Goal: Task Accomplishment & Management: Use online tool/utility

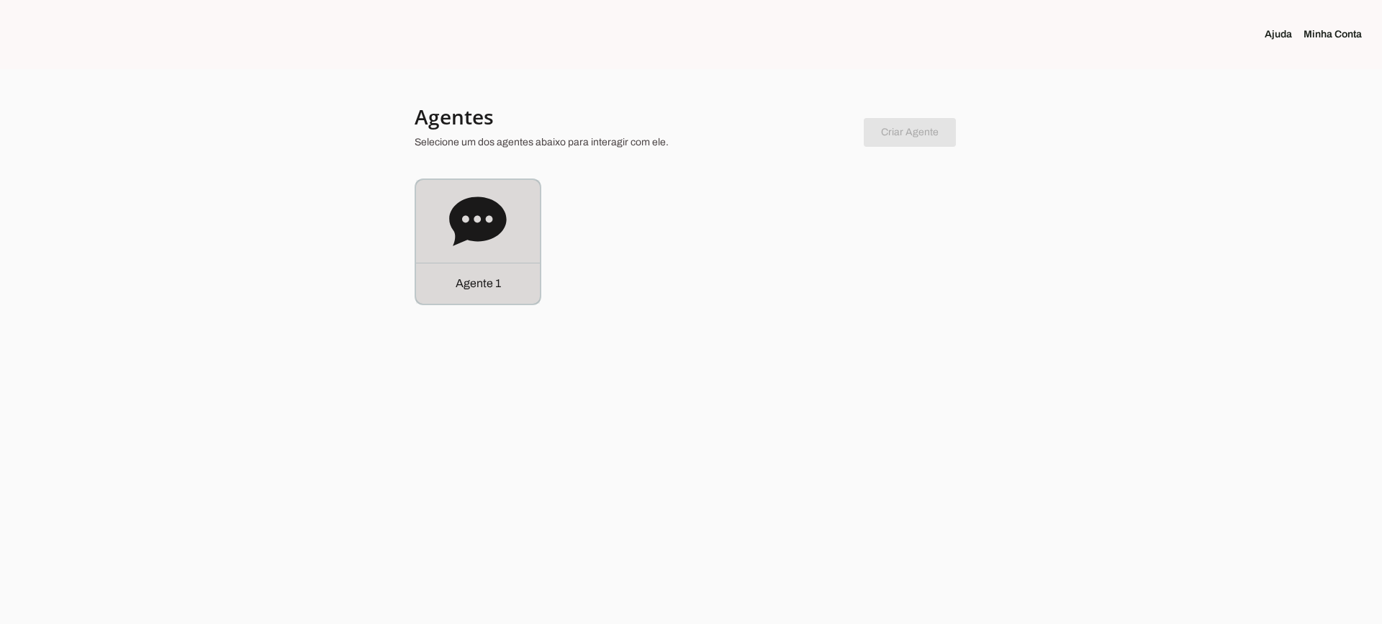
click at [500, 221] on icon at bounding box center [477, 220] width 57 height 49
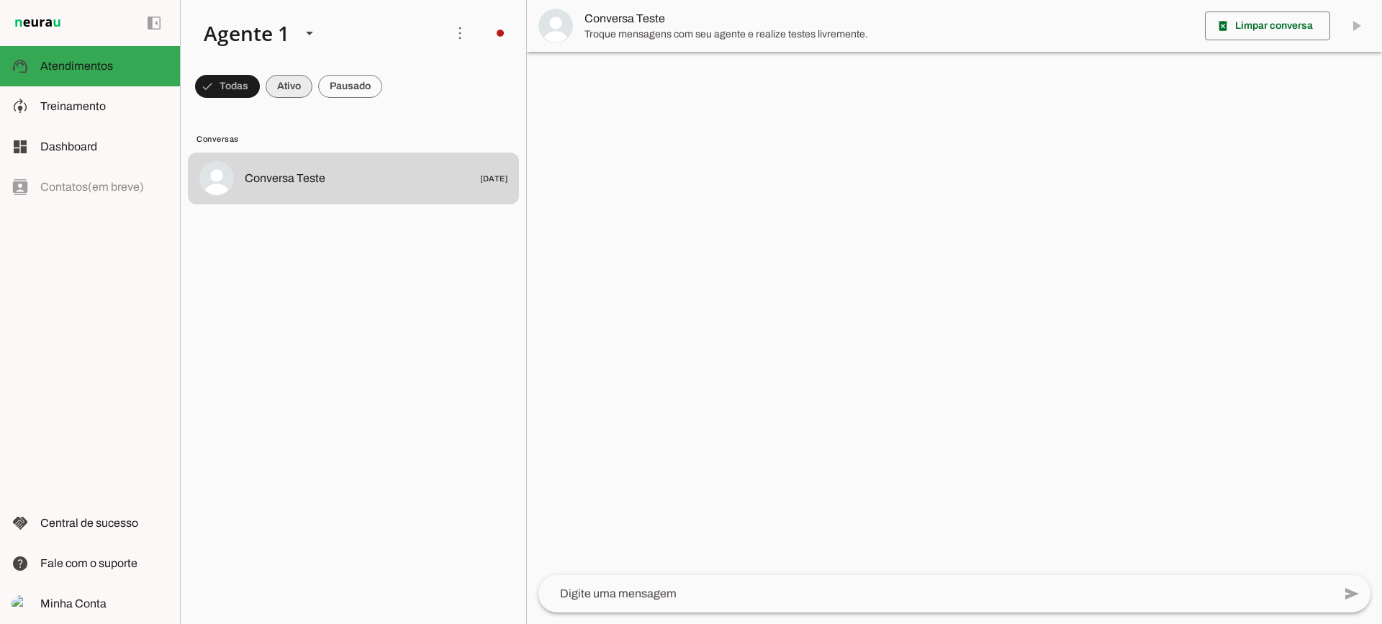
click at [298, 89] on span at bounding box center [289, 86] width 47 height 35
click at [356, 88] on span at bounding box center [350, 86] width 64 height 35
click at [269, 89] on span at bounding box center [276, 86] width 47 height 35
click at [342, 84] on span at bounding box center [350, 86] width 64 height 35
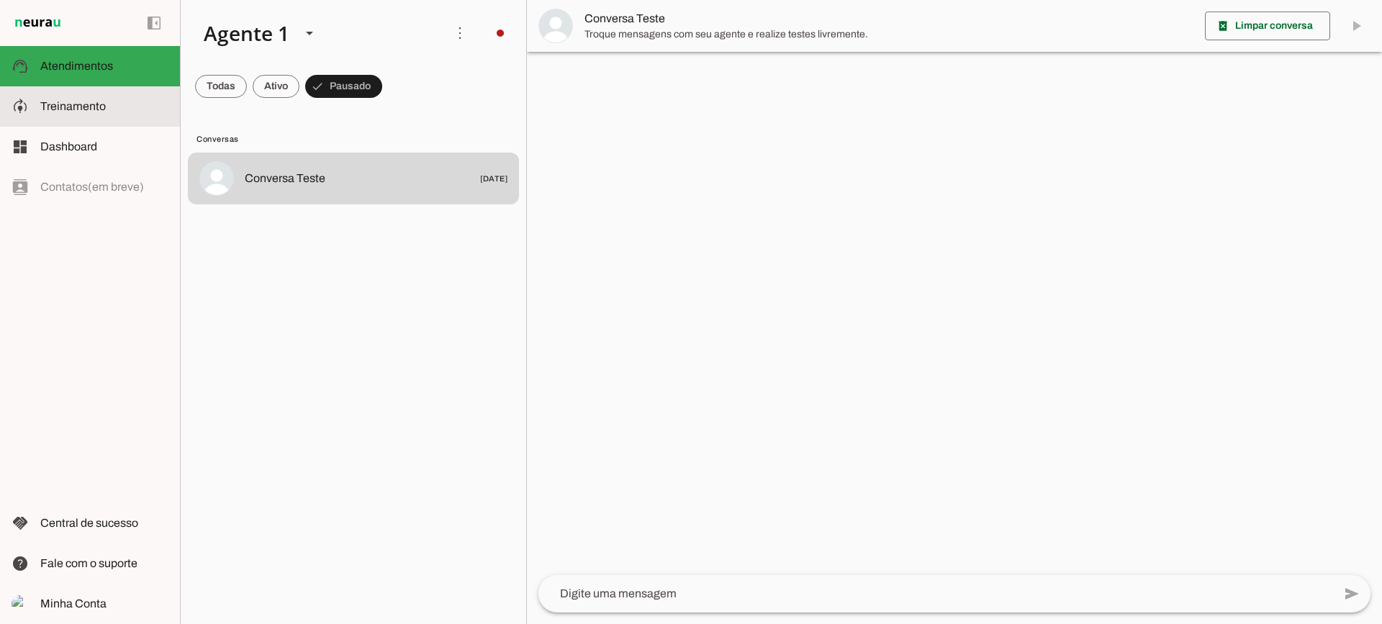
click at [76, 111] on span "Treinamento" at bounding box center [72, 106] width 65 height 12
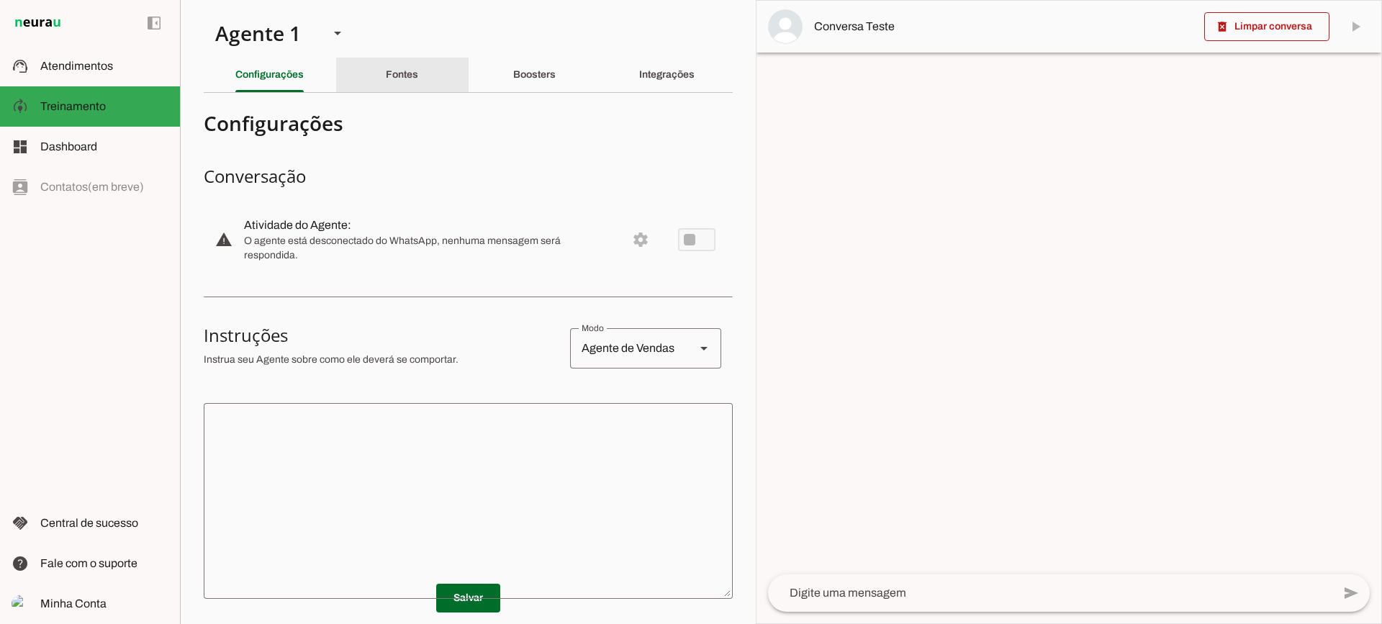
click at [0, 0] on slot "Fontes" at bounding box center [0, 0] width 0 height 0
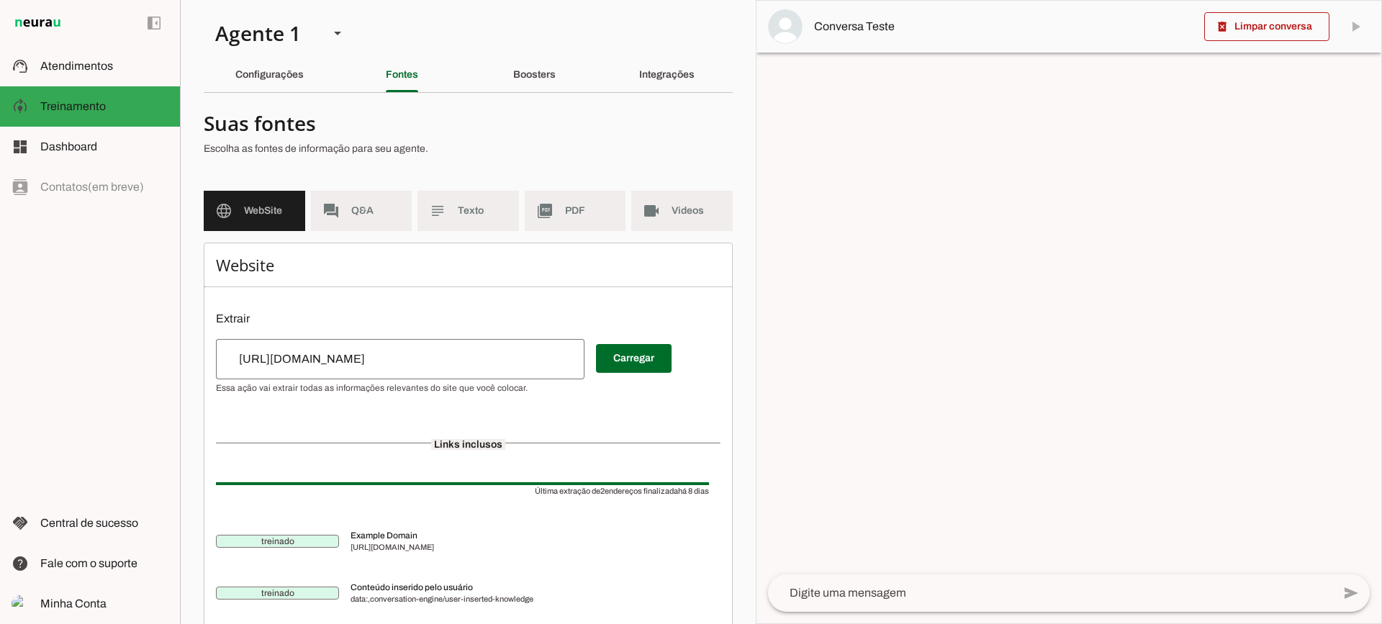
click at [466, 231] on md-list "language WebSite forum Q&A subject Texto picture_as_pdf PDF videocam Videos" at bounding box center [468, 217] width 529 height 52
click at [464, 230] on md-item "subject Texto" at bounding box center [467, 211] width 101 height 40
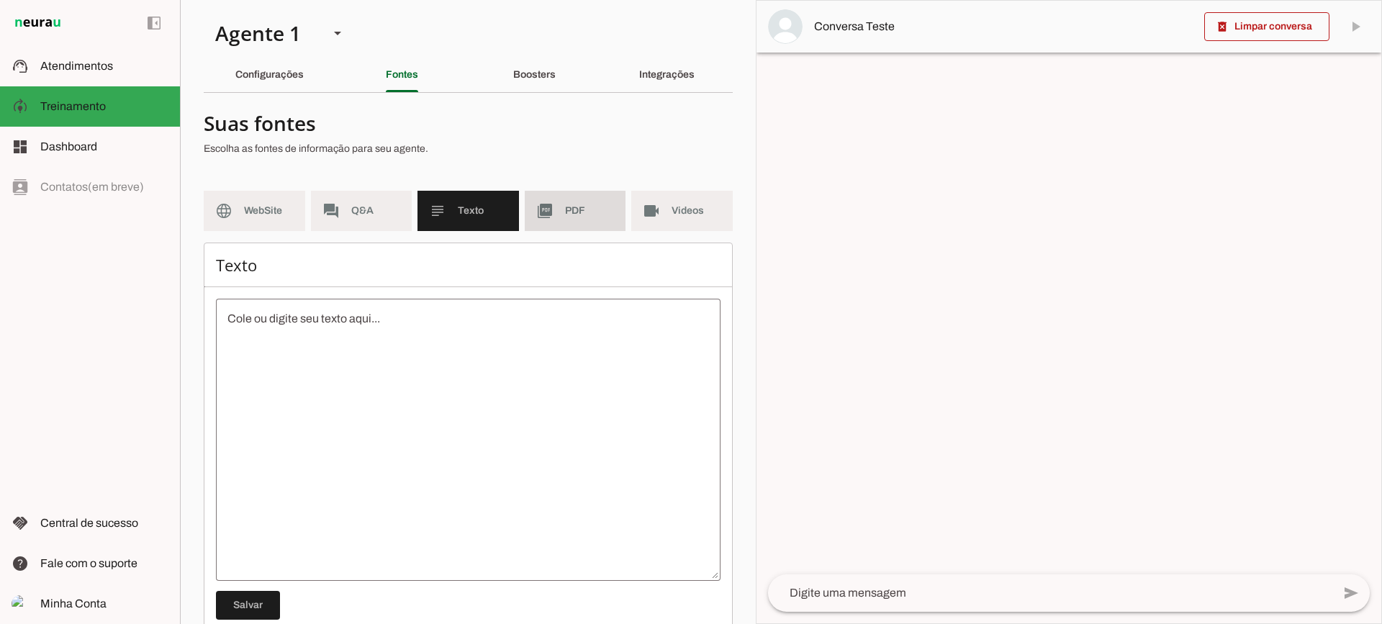
click at [536, 230] on md-item "picture_as_pdf PDF" at bounding box center [575, 211] width 101 height 40
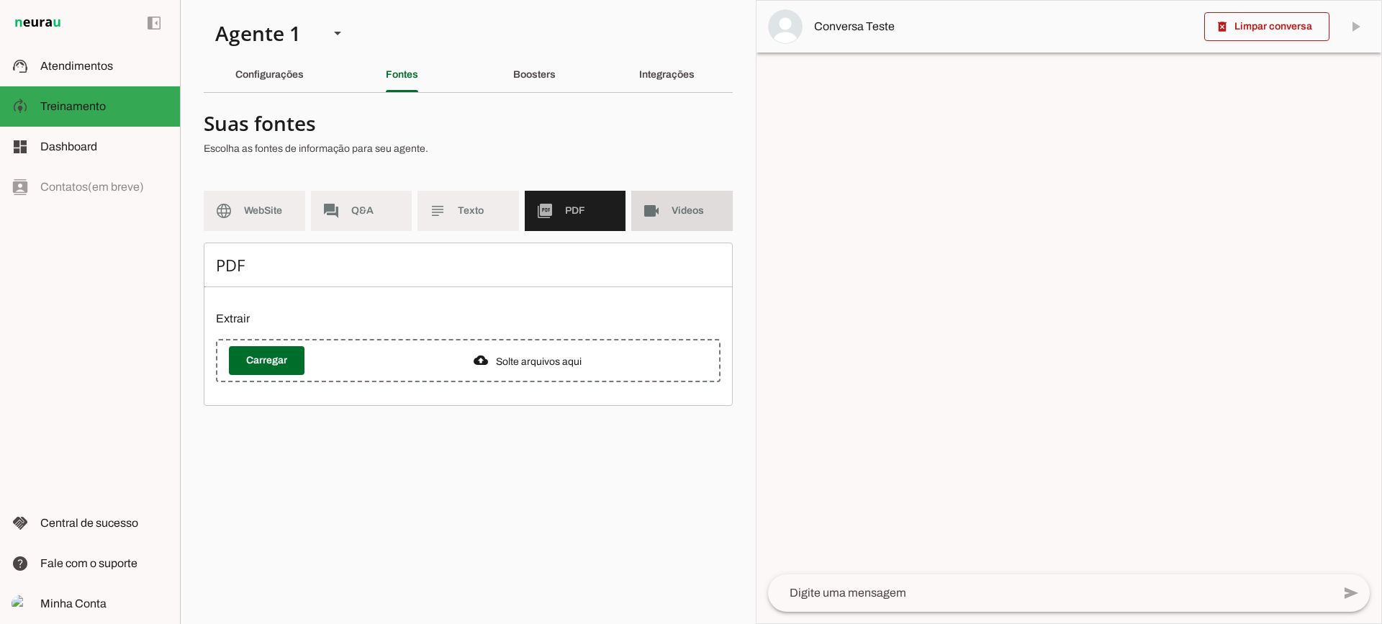
click at [669, 223] on md-item "videocam Videos" at bounding box center [681, 211] width 101 height 40
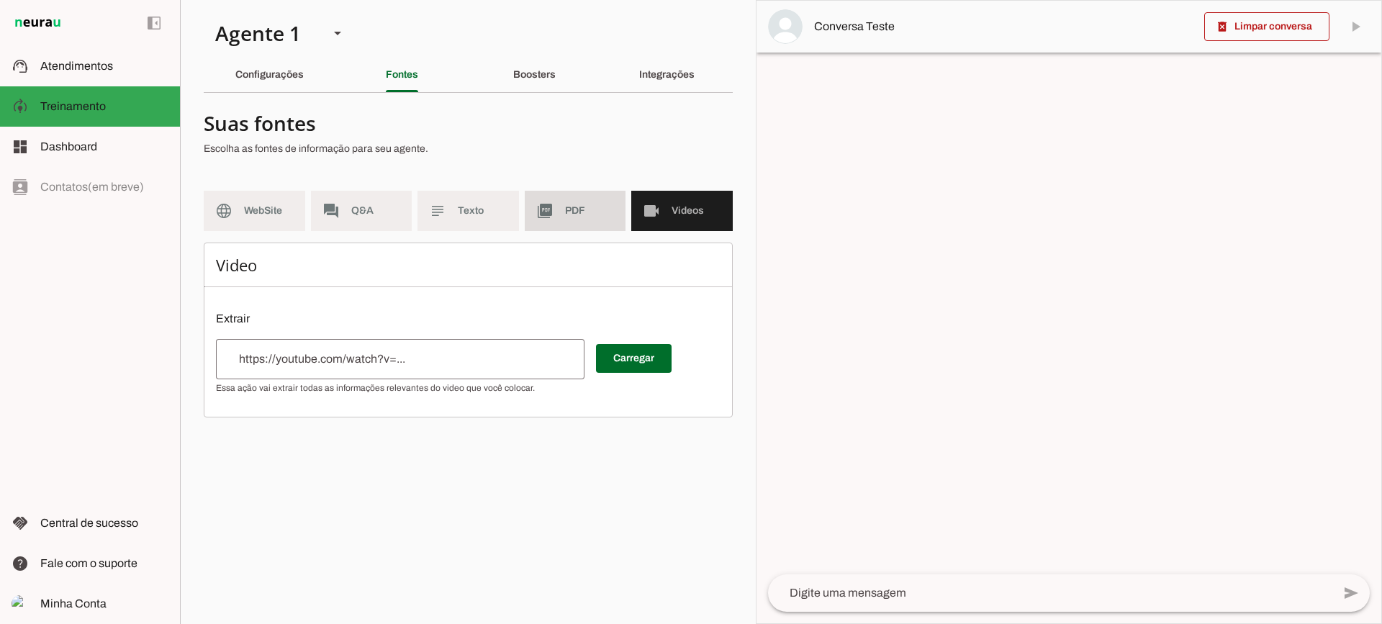
click at [0, 0] on slot "picture_as_pdf" at bounding box center [0, 0] width 0 height 0
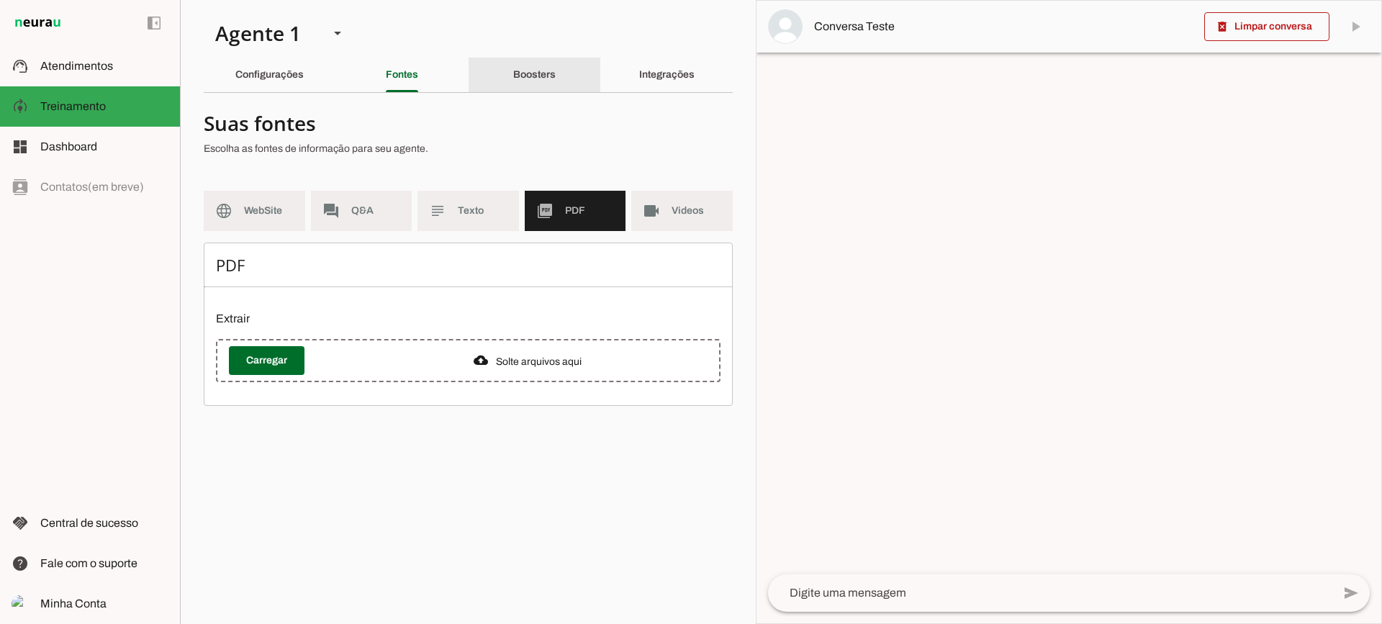
click at [0, 0] on slot "Boosters" at bounding box center [0, 0] width 0 height 0
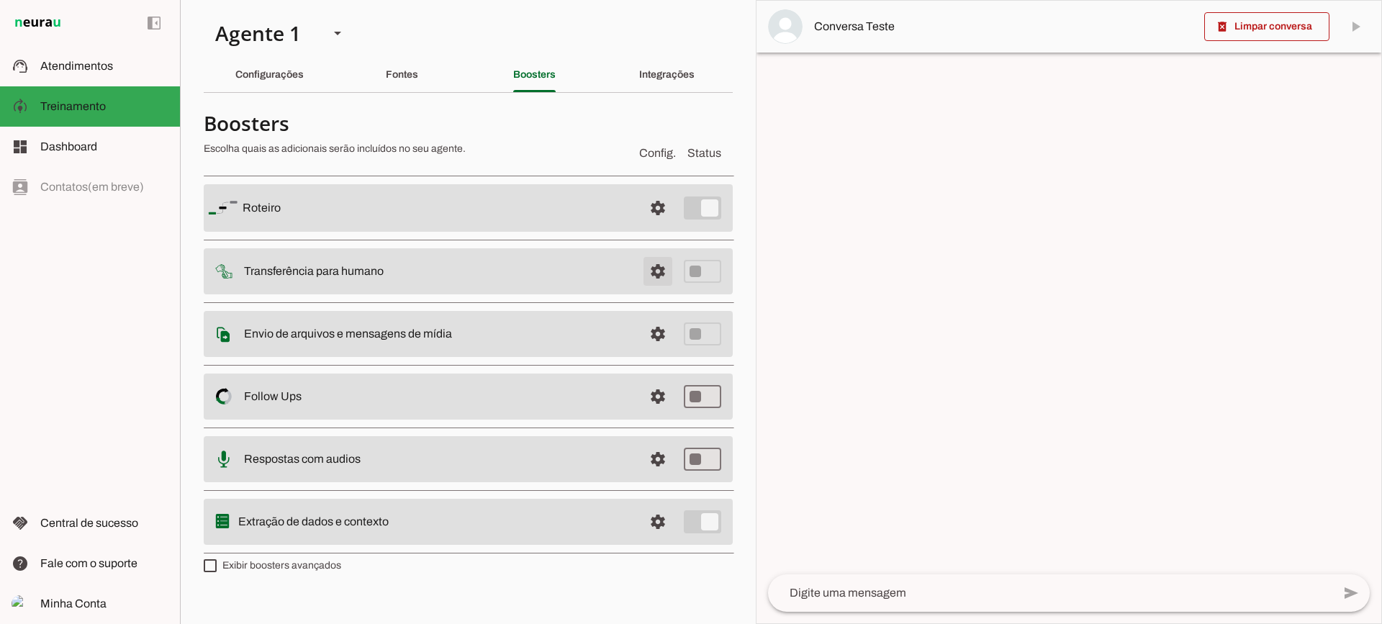
click at [659, 276] on span at bounding box center [658, 271] width 35 height 35
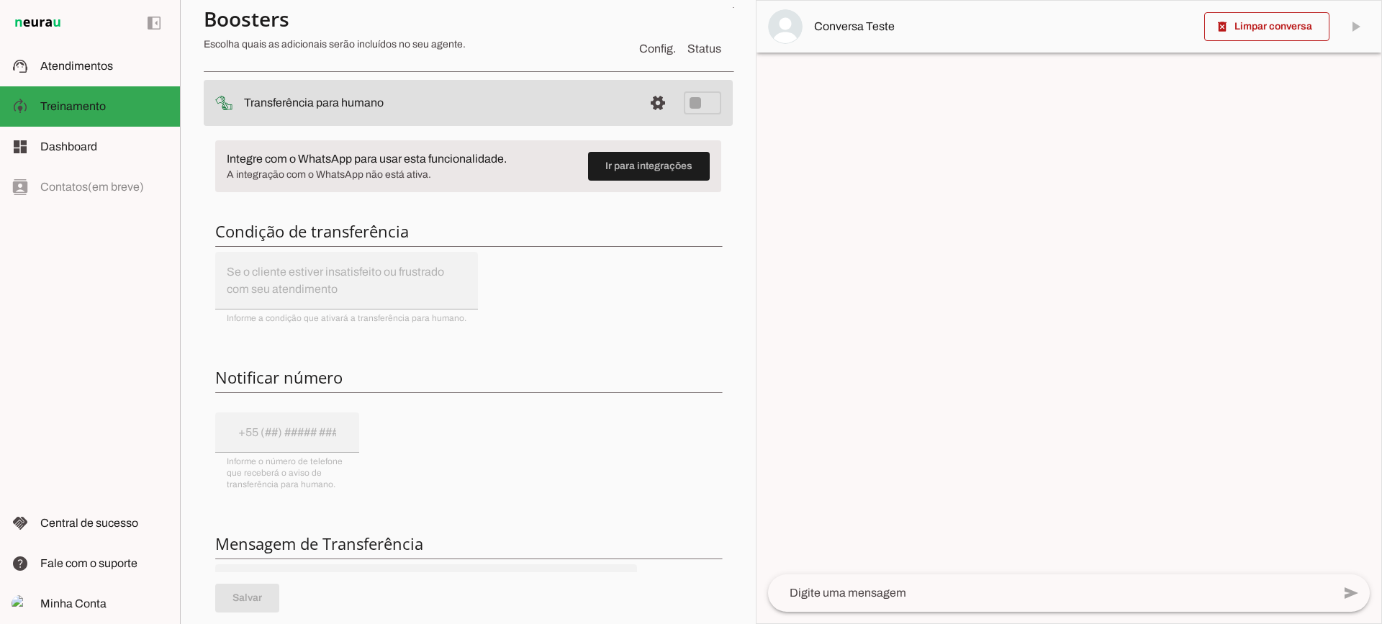
scroll to position [144, 0]
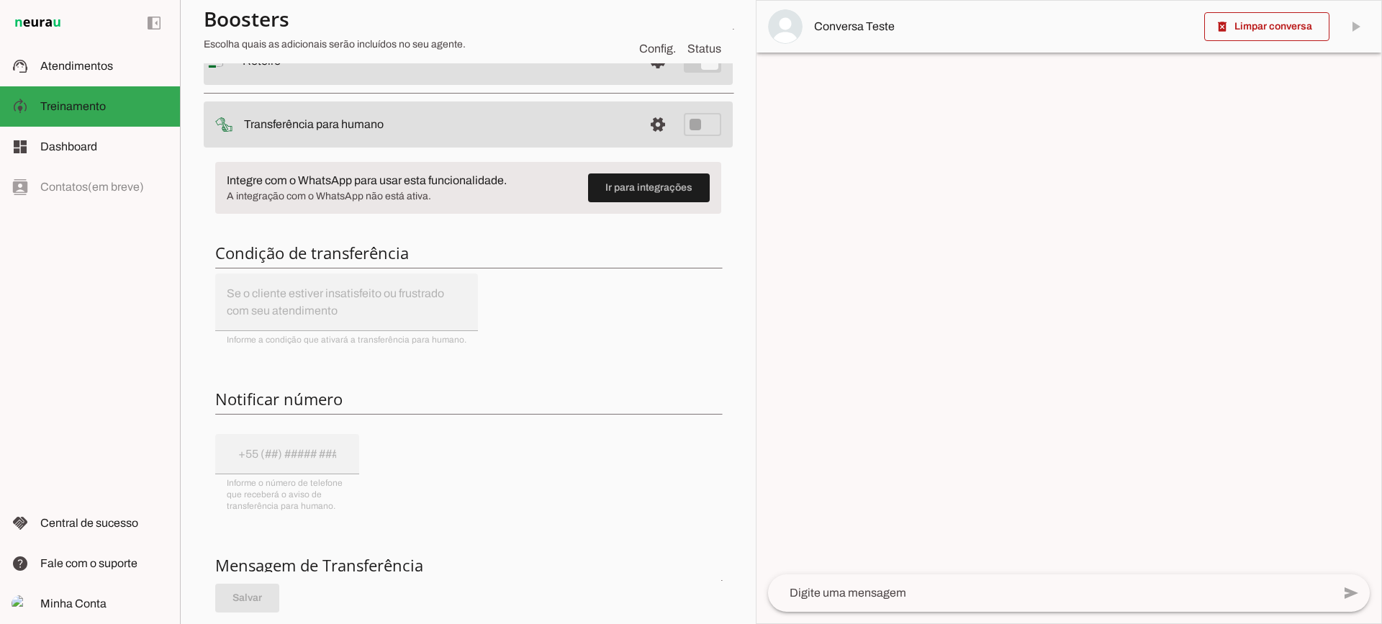
click at [641, 123] on span at bounding box center [658, 124] width 35 height 35
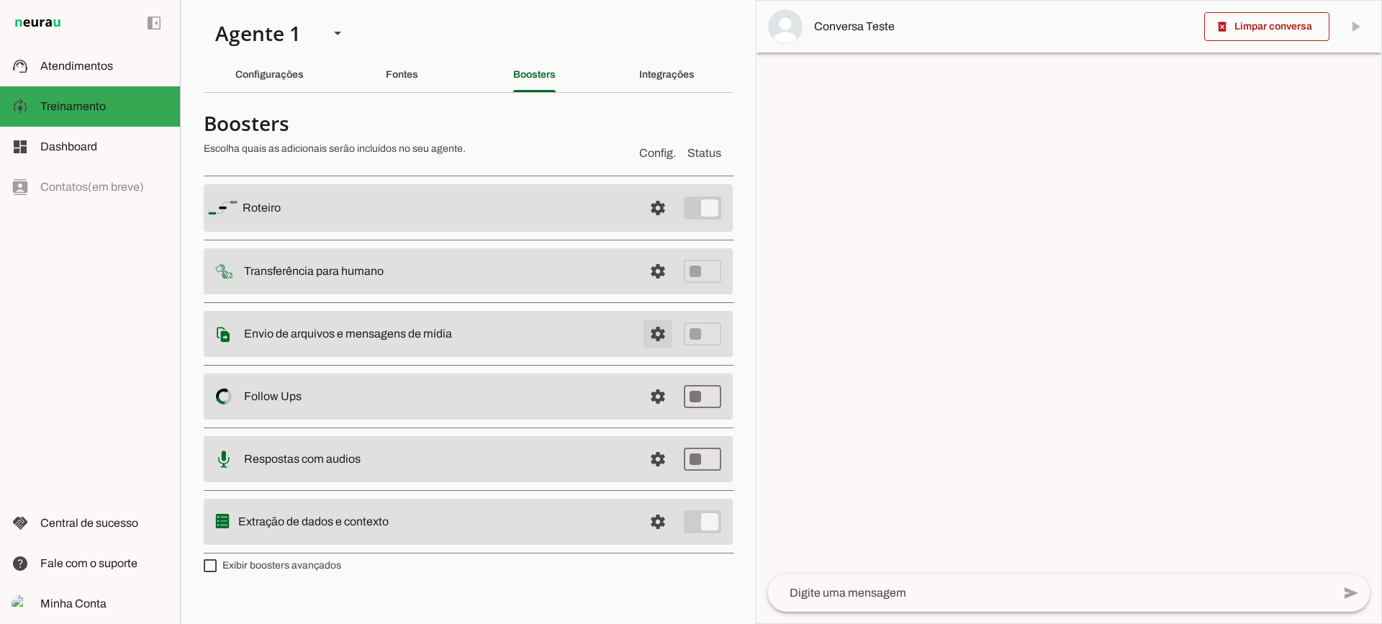
click at [650, 338] on span at bounding box center [658, 334] width 35 height 35
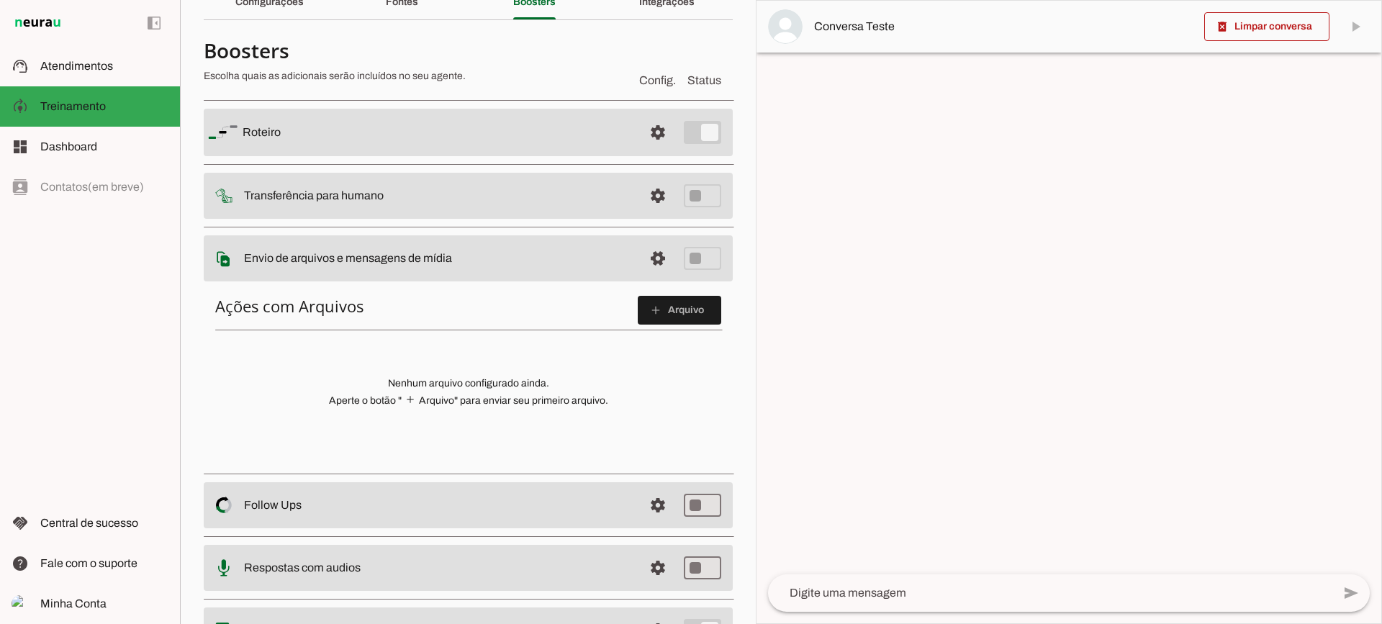
scroll to position [72, 0]
click at [641, 258] on span at bounding box center [658, 259] width 35 height 35
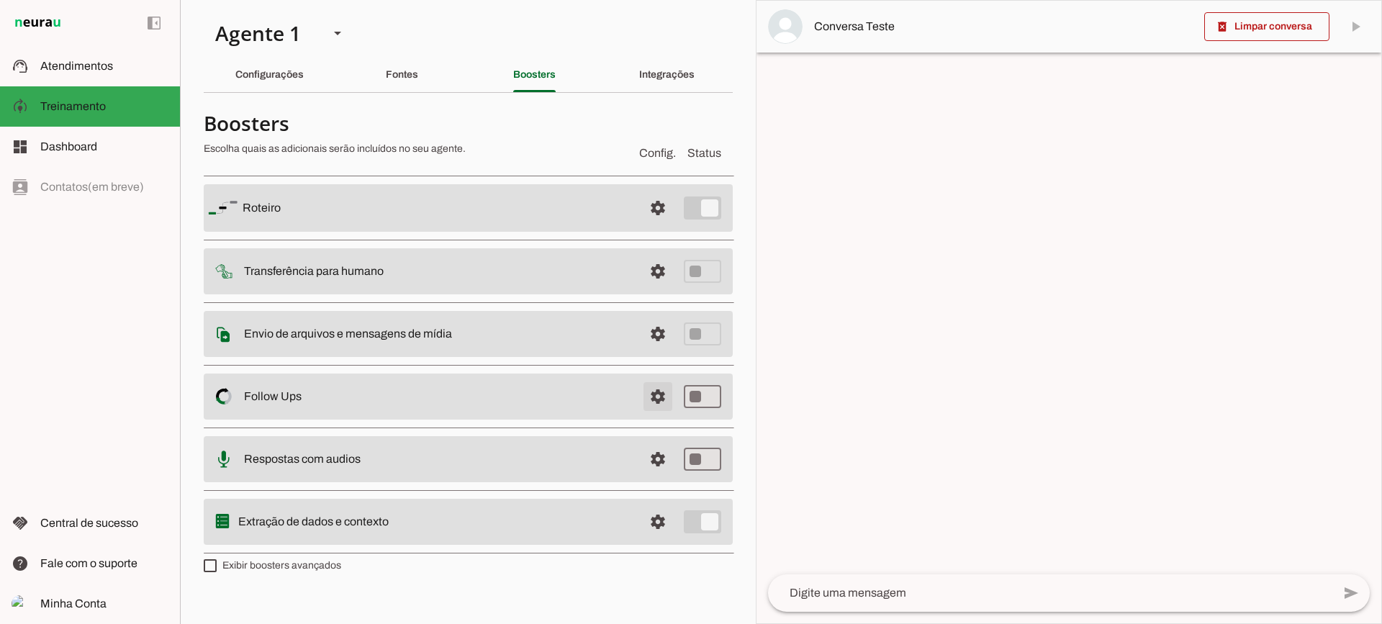
click at [651, 399] on span at bounding box center [658, 396] width 35 height 35
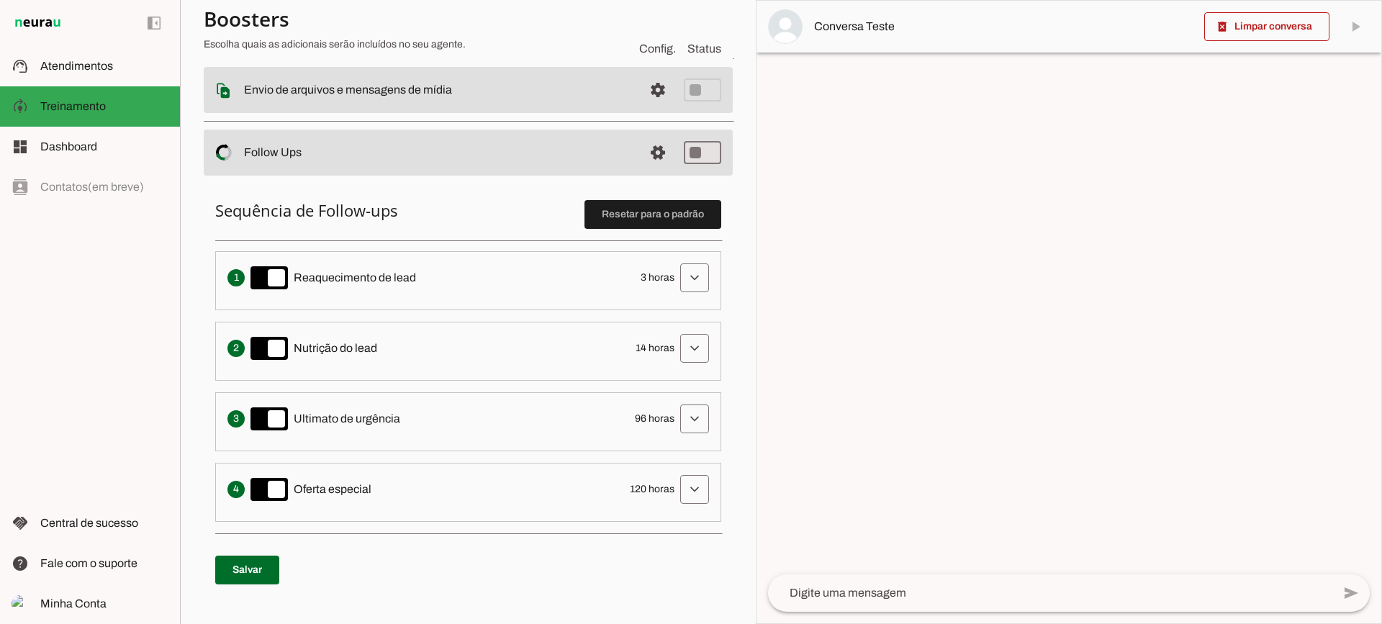
scroll to position [216, 0]
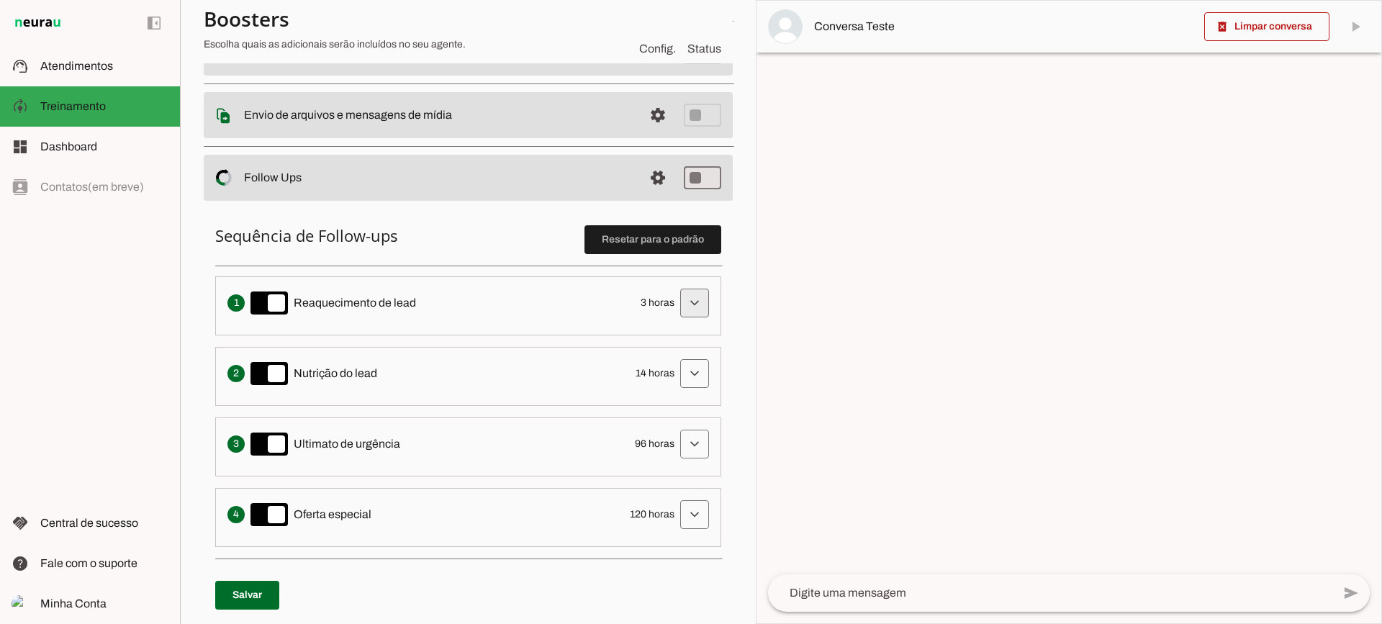
click at [691, 309] on span at bounding box center [694, 303] width 35 height 35
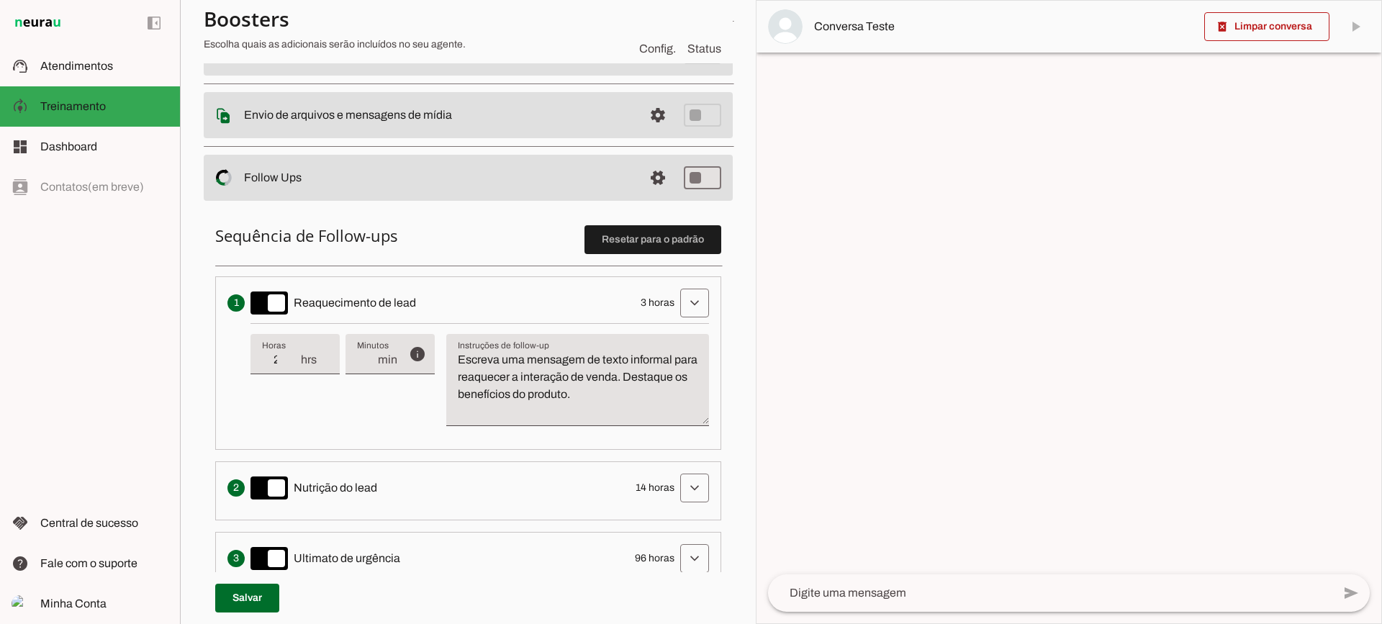
type input "2"
type md-filled-text-field "2"
click at [293, 365] on input "2" at bounding box center [280, 359] width 37 height 17
type input "1"
type md-filled-text-field "1"
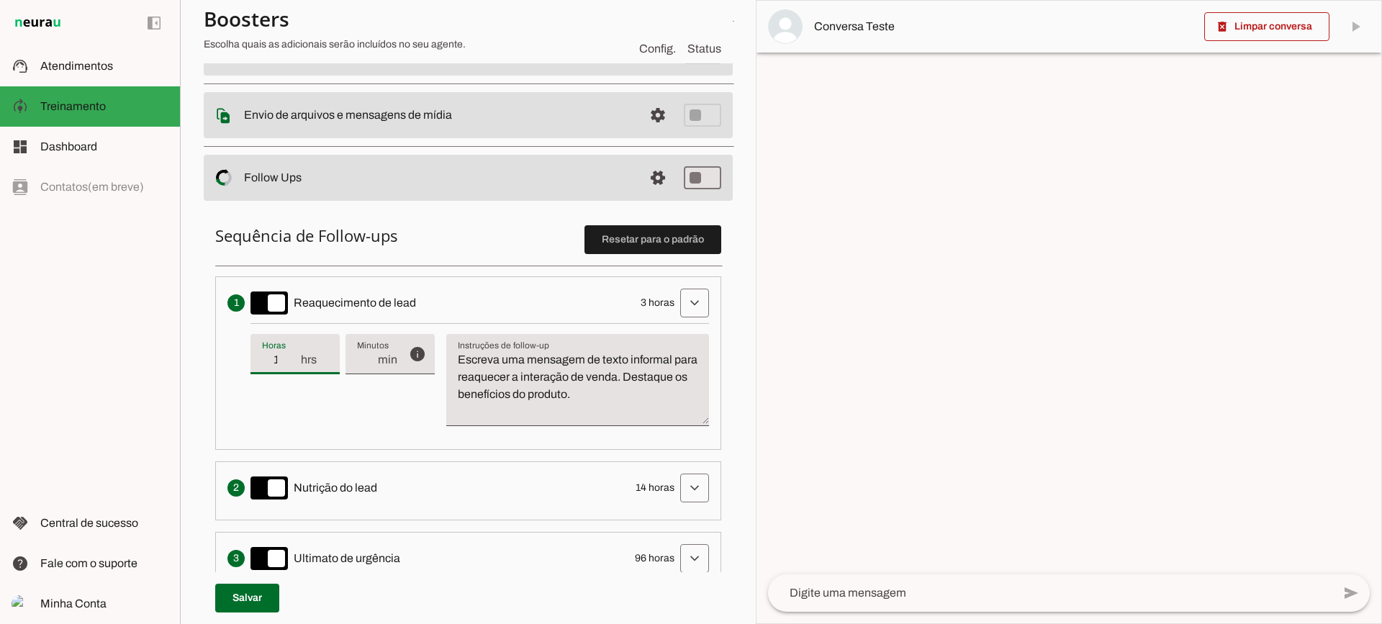
click at [293, 365] on input "1" at bounding box center [280, 359] width 37 height 17
type input "2"
type md-filled-text-field "2"
click at [297, 355] on input "2" at bounding box center [280, 359] width 37 height 17
type input "3"
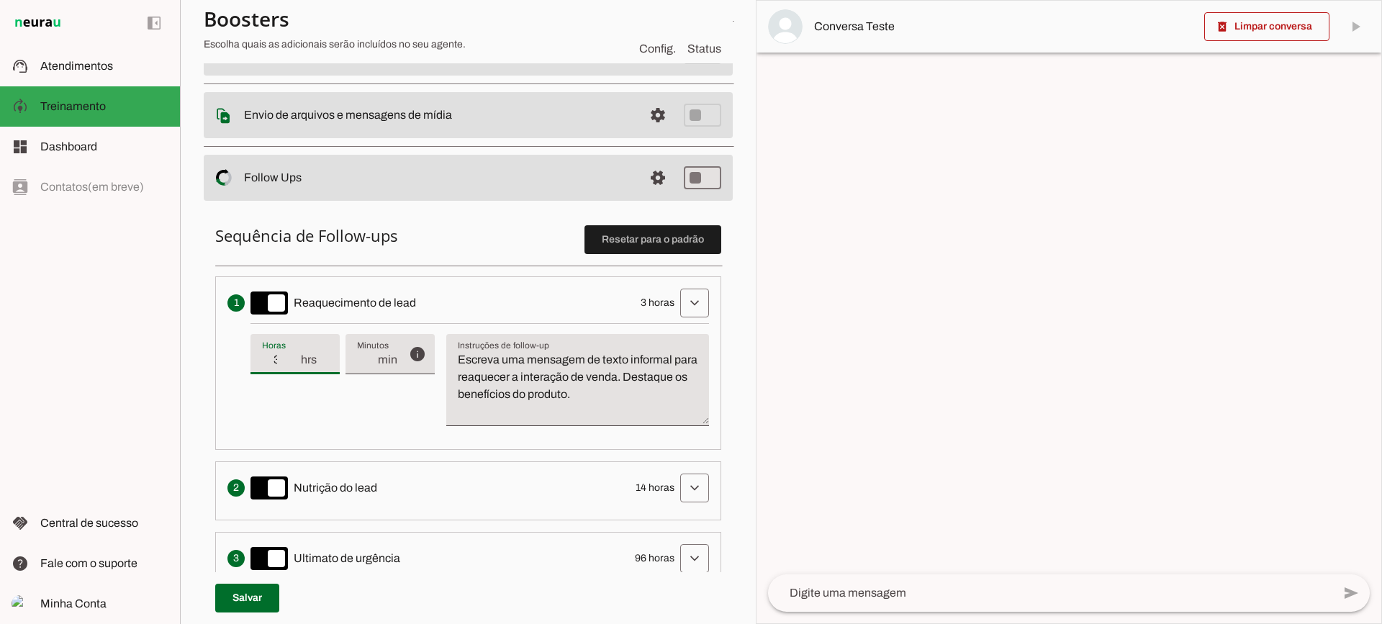
type md-filled-text-field "3"
click at [297, 355] on input "3" at bounding box center [280, 359] width 37 height 17
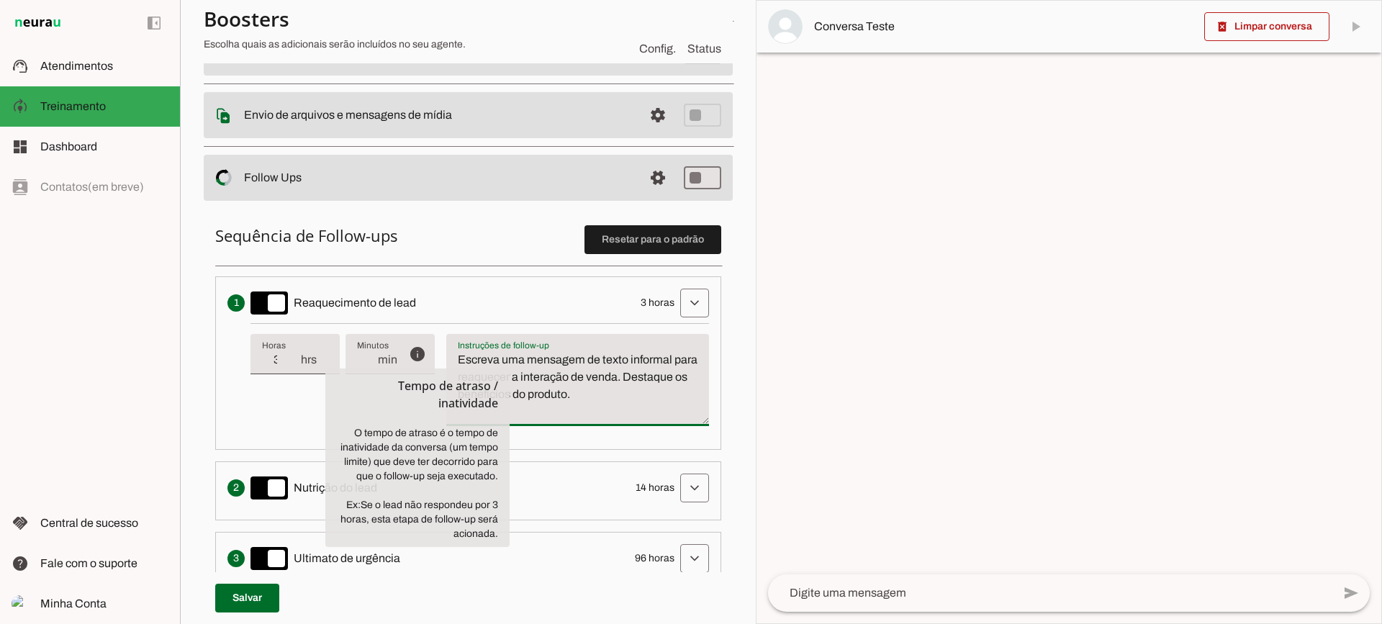
drag, startPoint x: 662, startPoint y: 397, endPoint x: 418, endPoint y: 349, distance: 248.6
click at [418, 349] on div "info Tempo de atraso / inatividade O tempo de atraso é o tempo de inatividade d…" at bounding box center [479, 380] width 458 height 114
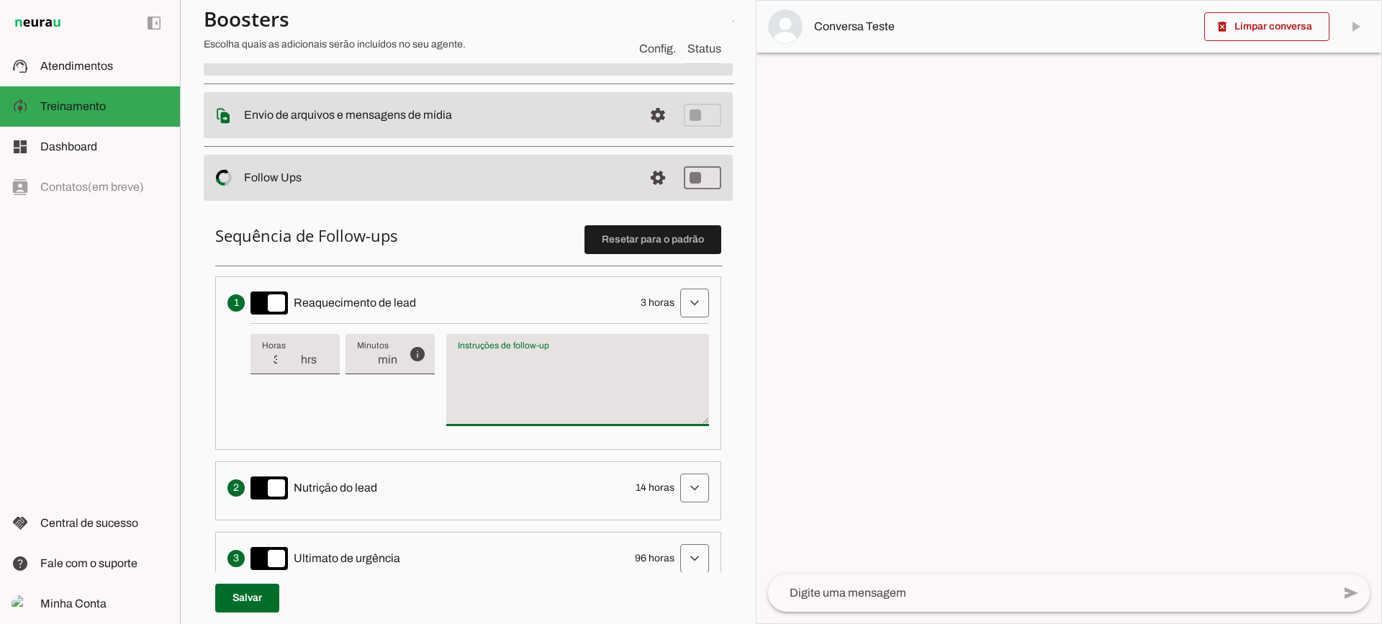
type textarea "Escreva uma mensagem de texto informal para reaquecer a interação de venda. Des…"
click at [608, 389] on textarea "Escreva uma mensagem de texto informal para reaquecer a interação de venda. Des…" at bounding box center [577, 385] width 263 height 69
click at [641, 182] on span at bounding box center [658, 178] width 35 height 35
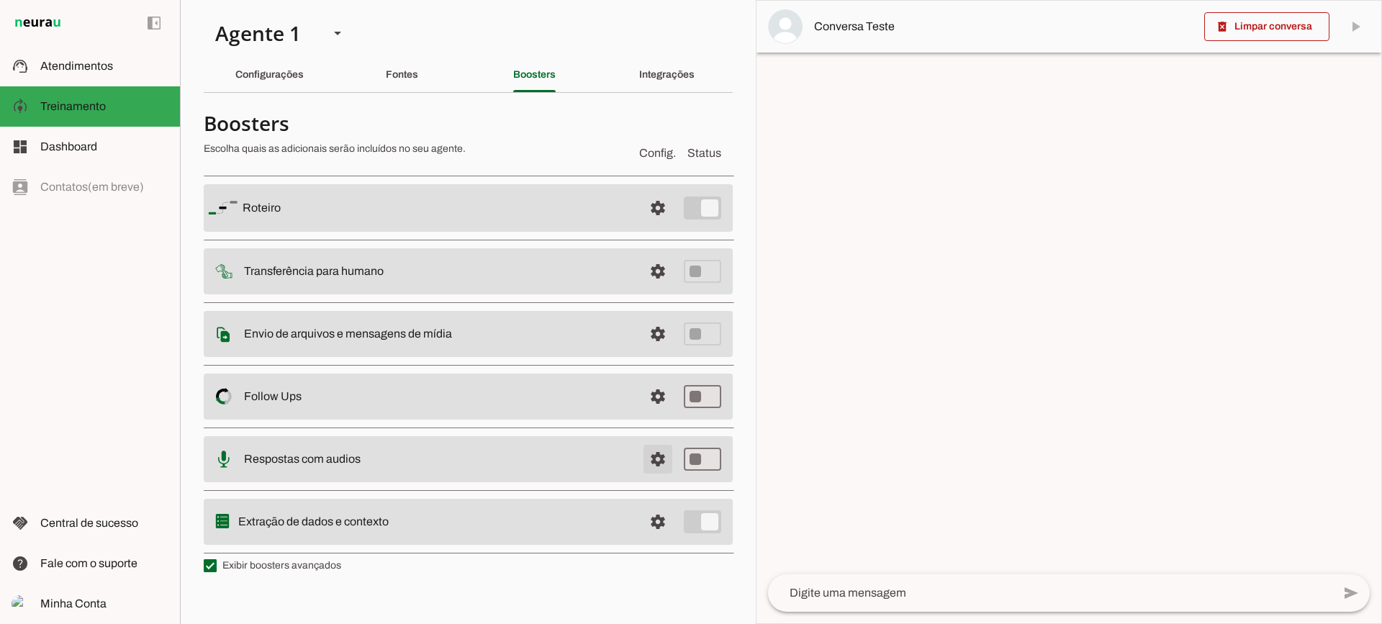
click at [665, 448] on span at bounding box center [658, 459] width 35 height 35
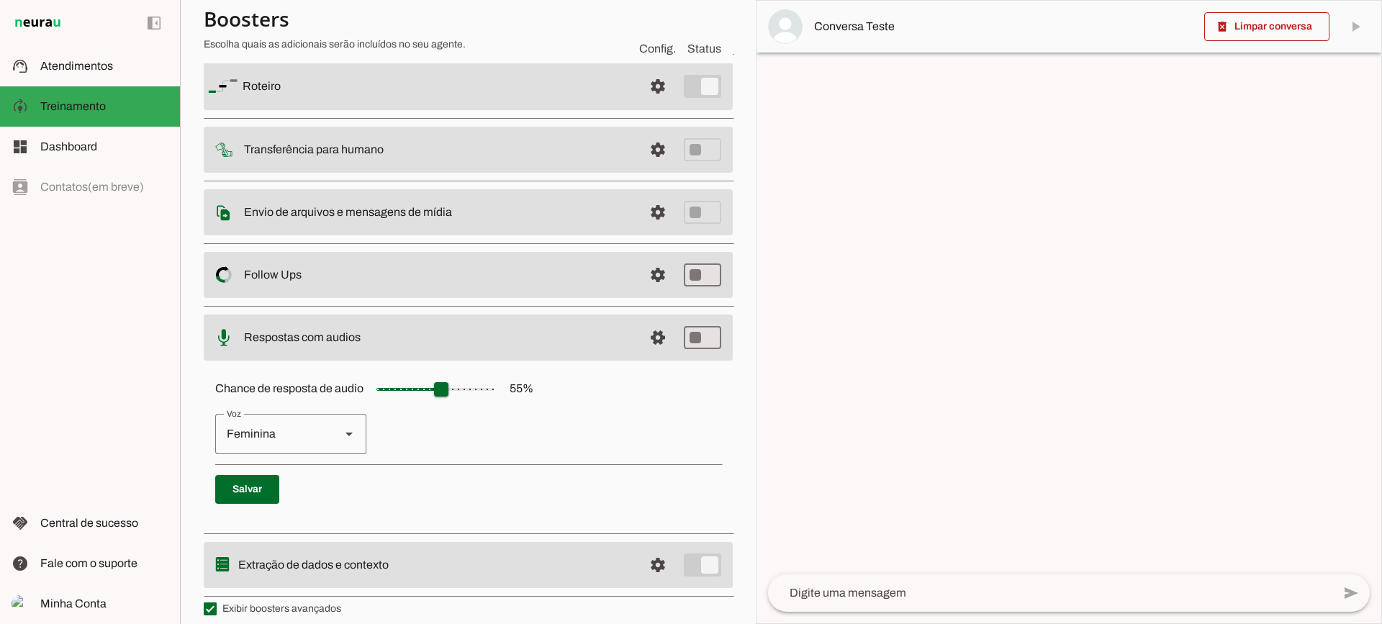
scroll to position [132, 0]
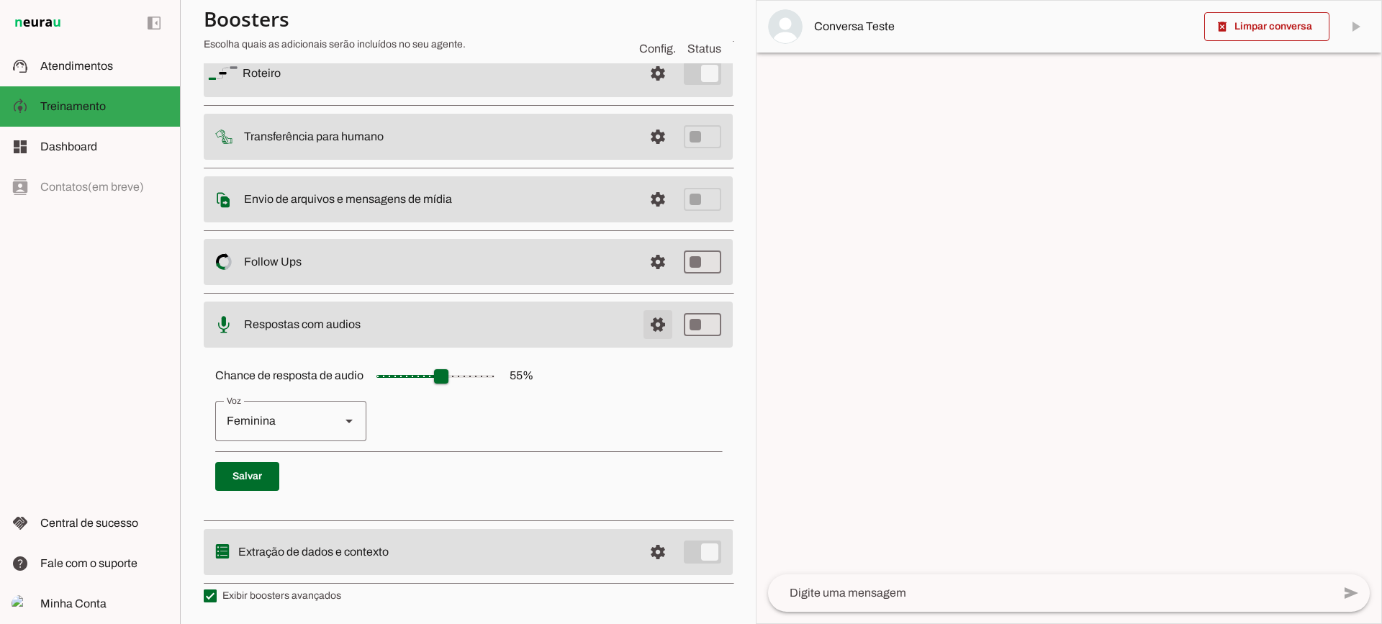
click at [642, 331] on span at bounding box center [658, 324] width 35 height 35
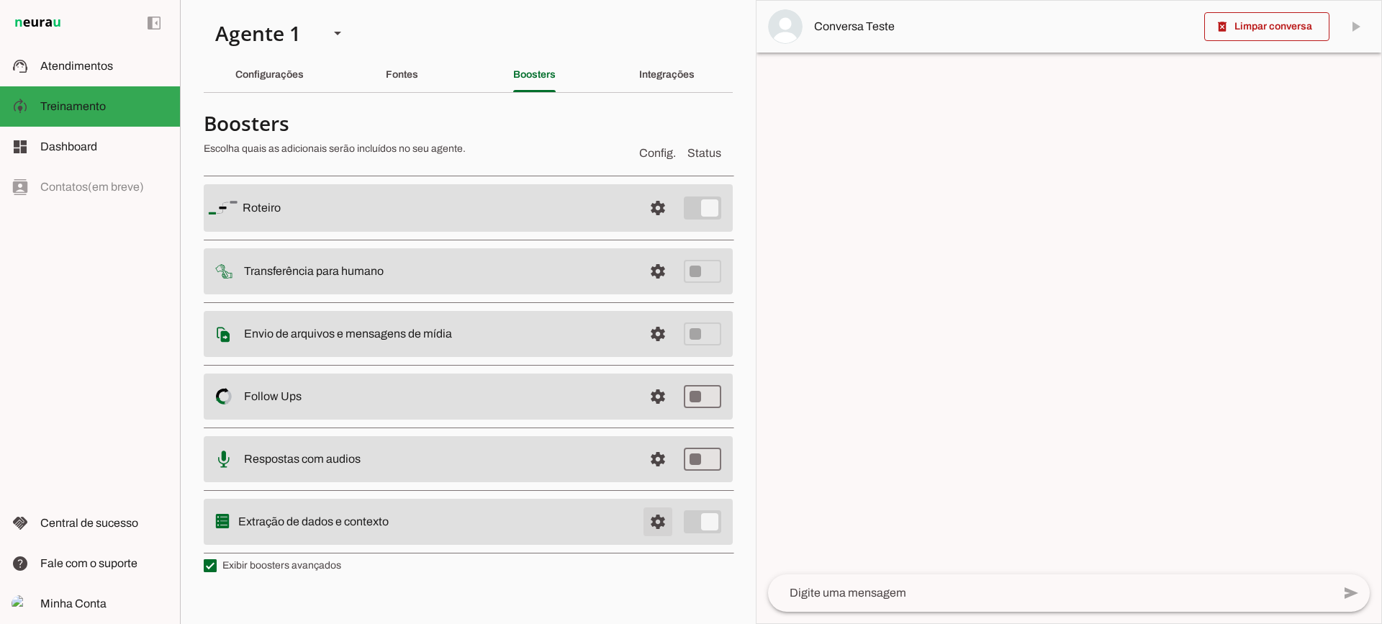
click at [655, 524] on span at bounding box center [658, 522] width 35 height 35
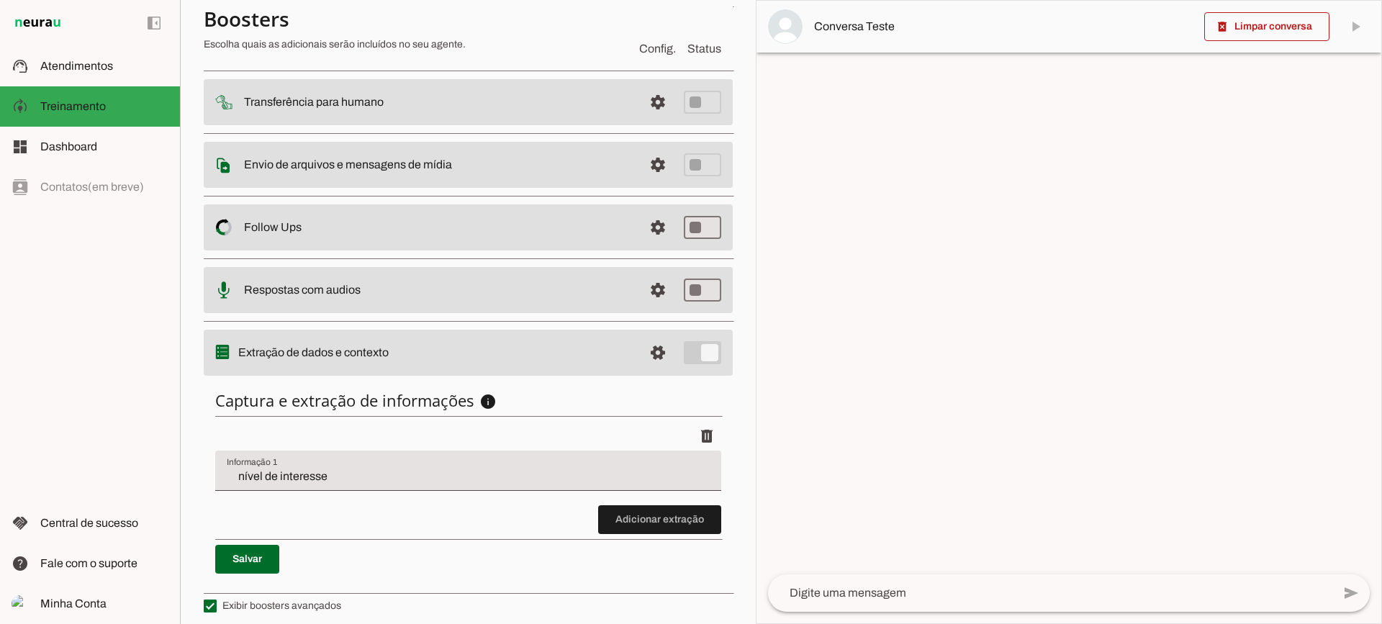
scroll to position [176, 0]
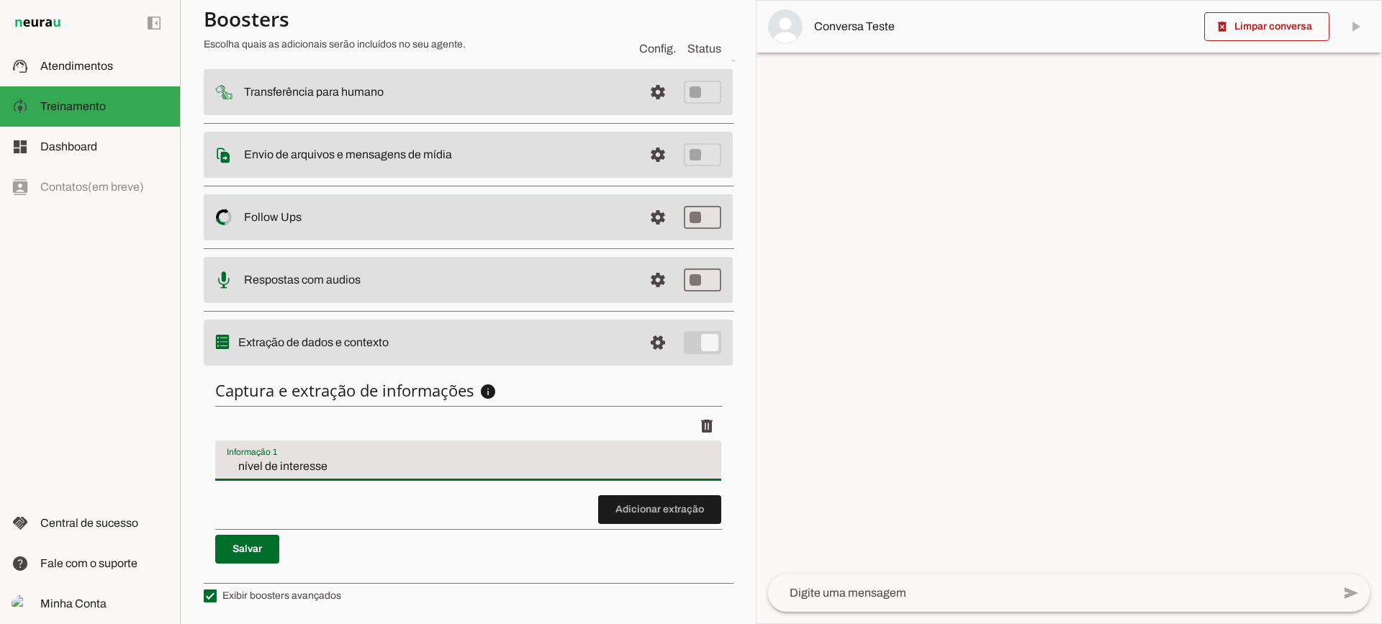
click at [356, 466] on input "nível de interesse" at bounding box center [468, 466] width 483 height 17
click at [670, 515] on span at bounding box center [659, 509] width 123 height 35
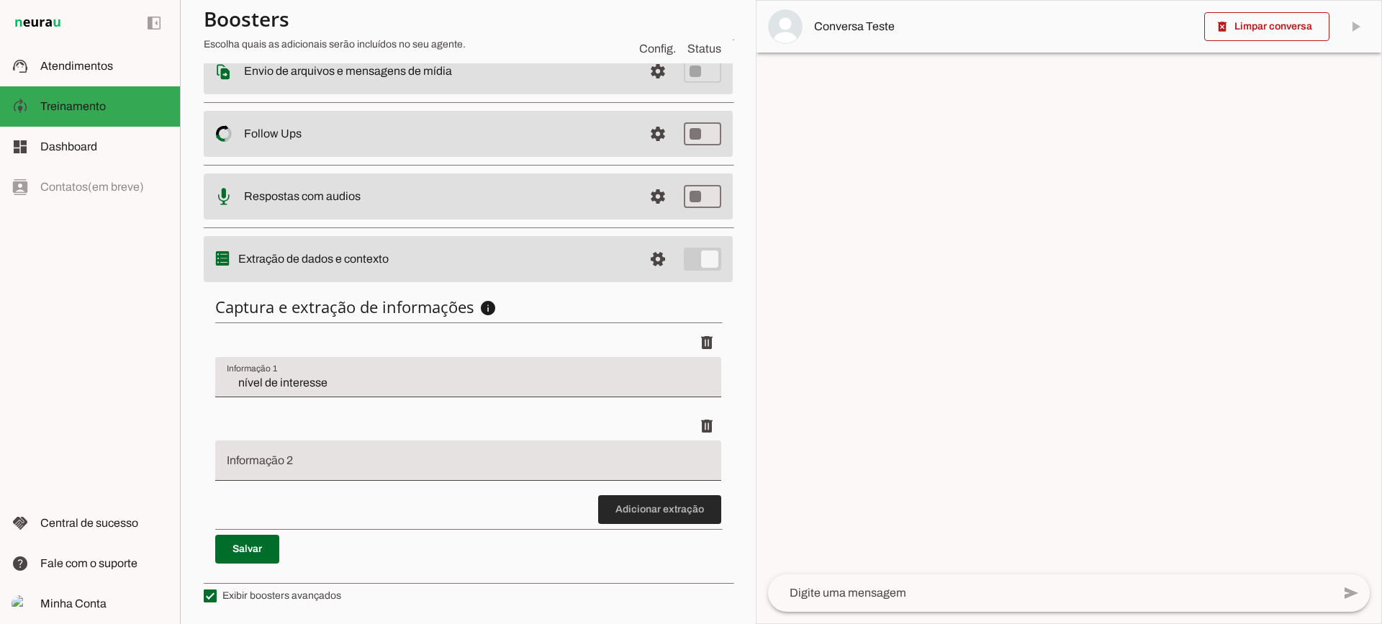
click at [624, 509] on span at bounding box center [659, 509] width 123 height 35
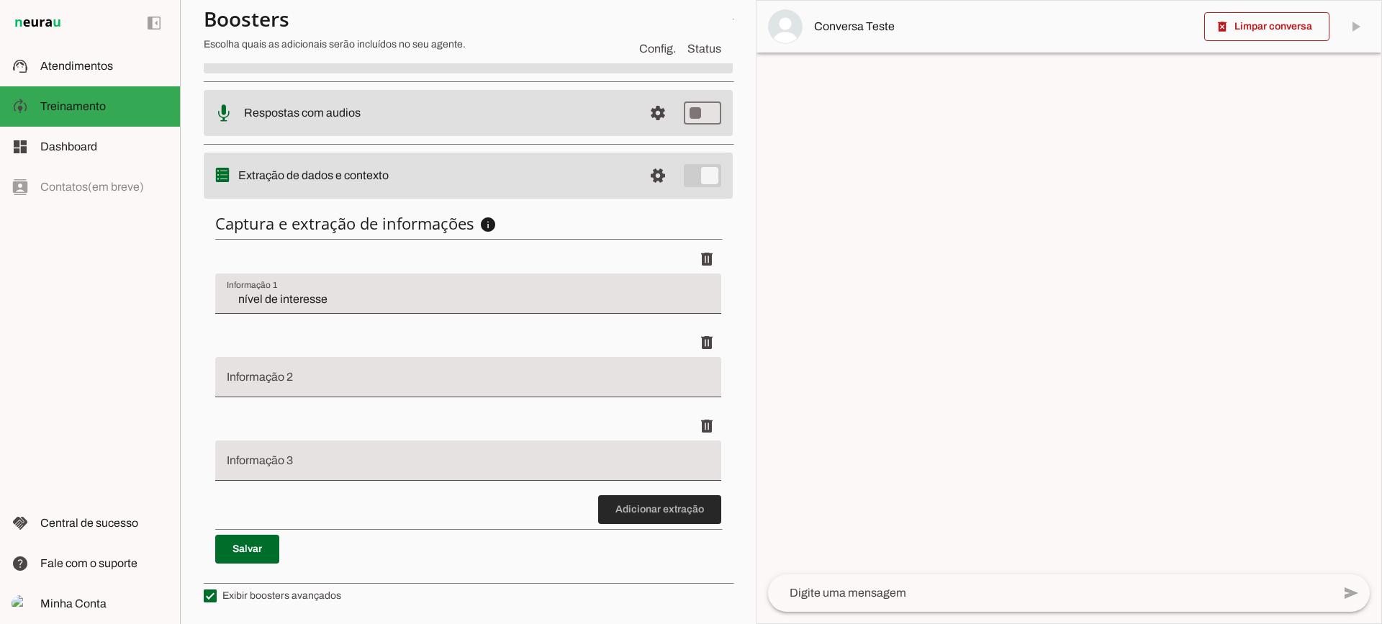
click at [613, 510] on span at bounding box center [659, 509] width 123 height 35
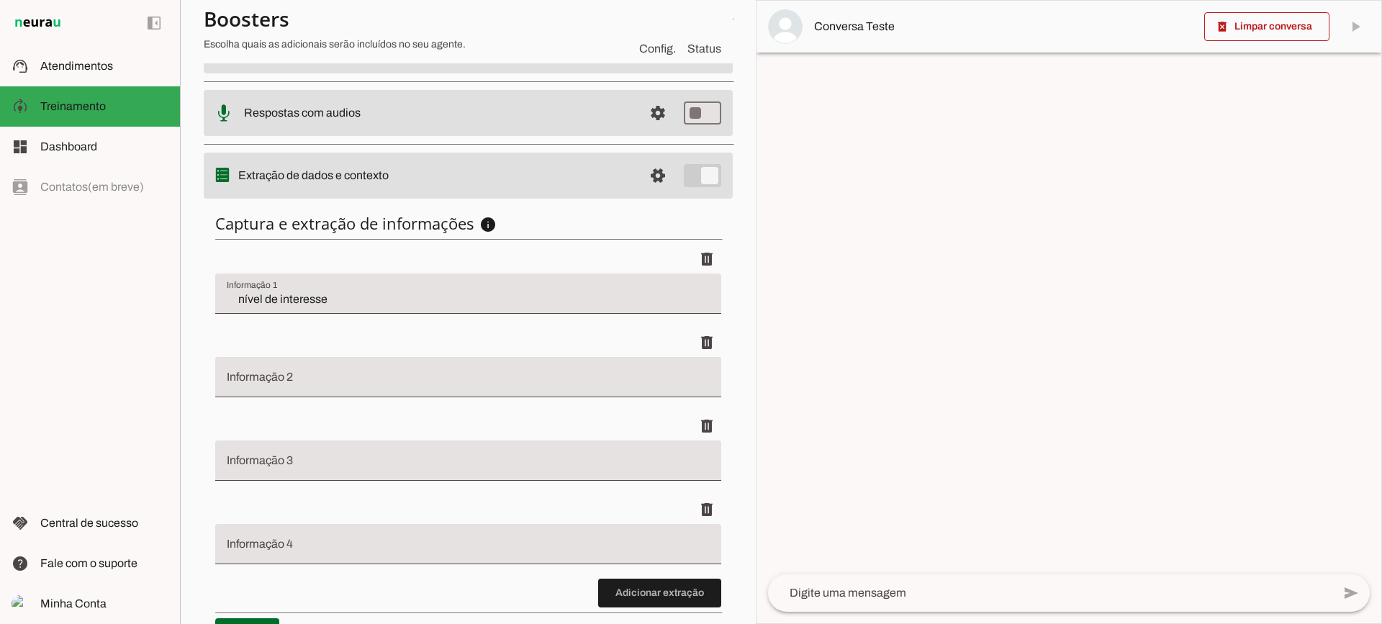
scroll to position [427, 0]
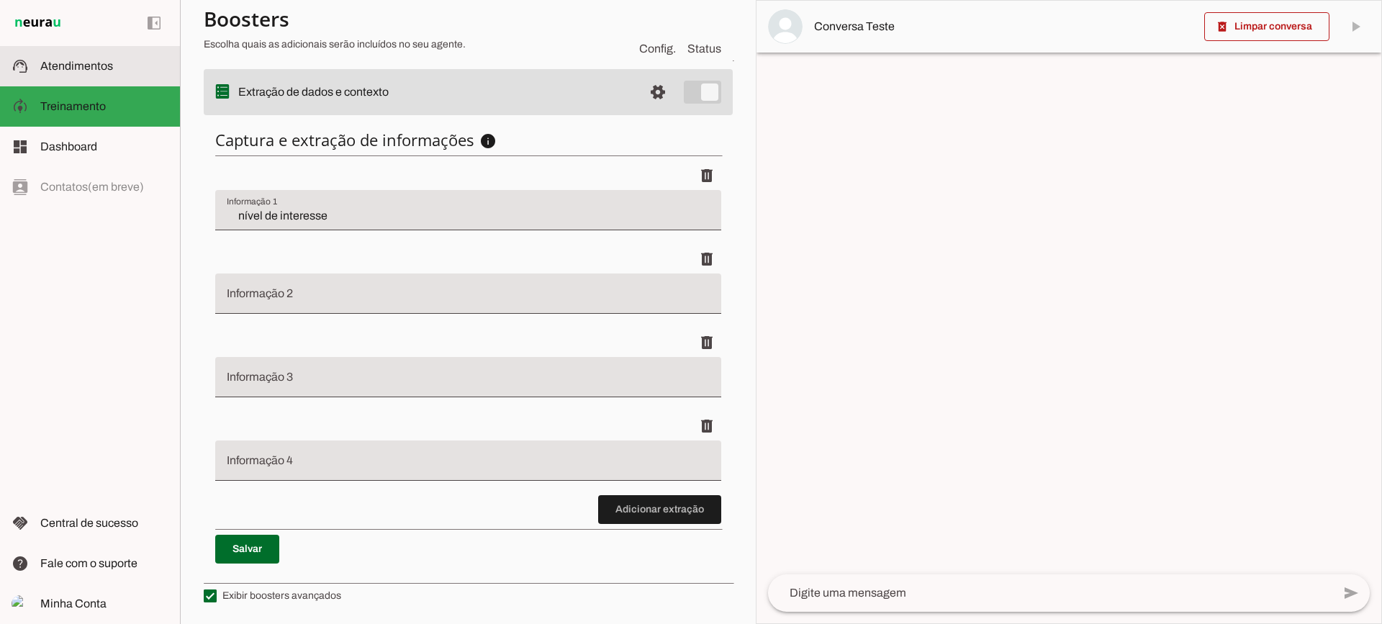
click at [102, 65] on span "Atendimentos" at bounding box center [76, 66] width 73 height 12
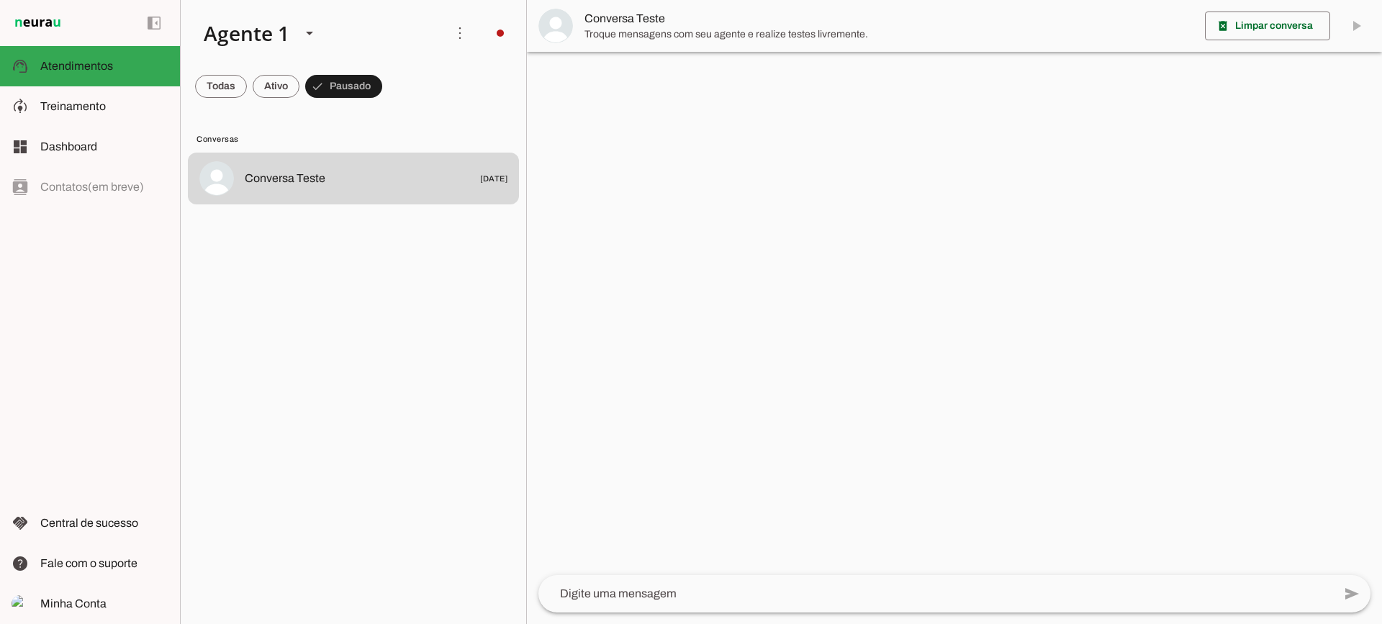
click at [600, 24] on span "Conversa Teste" at bounding box center [888, 18] width 609 height 17
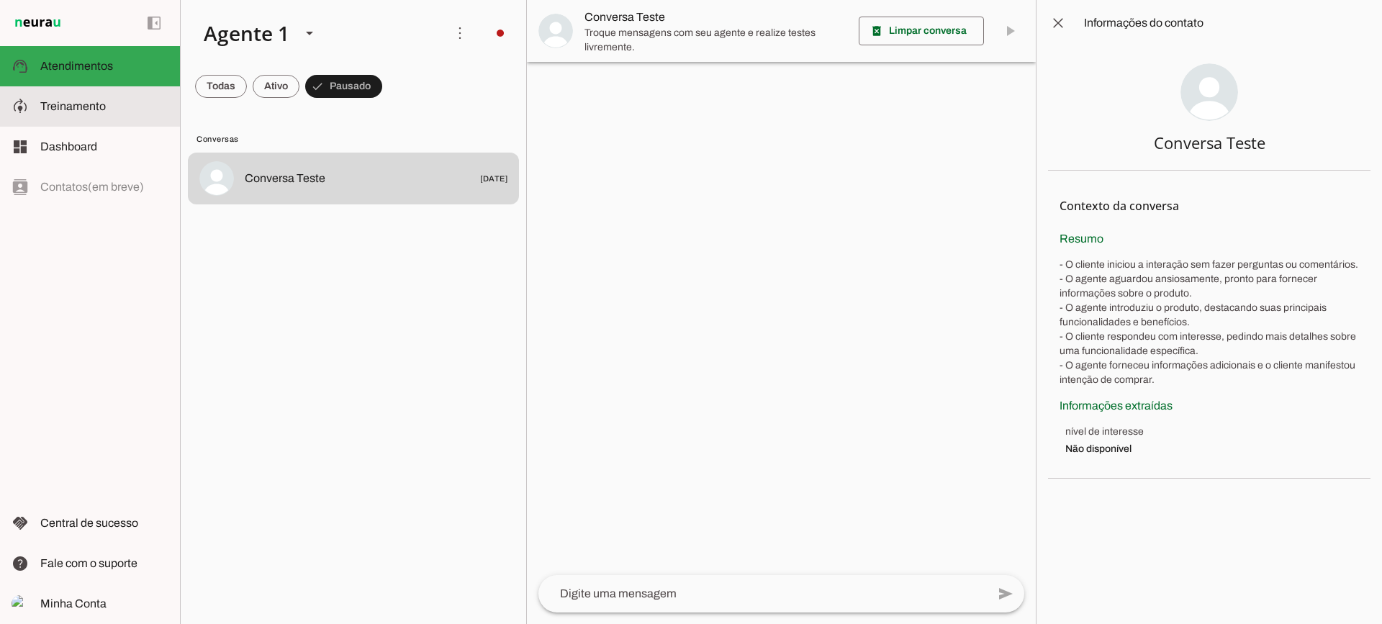
click at [47, 118] on md-item "model_training Treinamento Treinamento" at bounding box center [90, 106] width 180 height 40
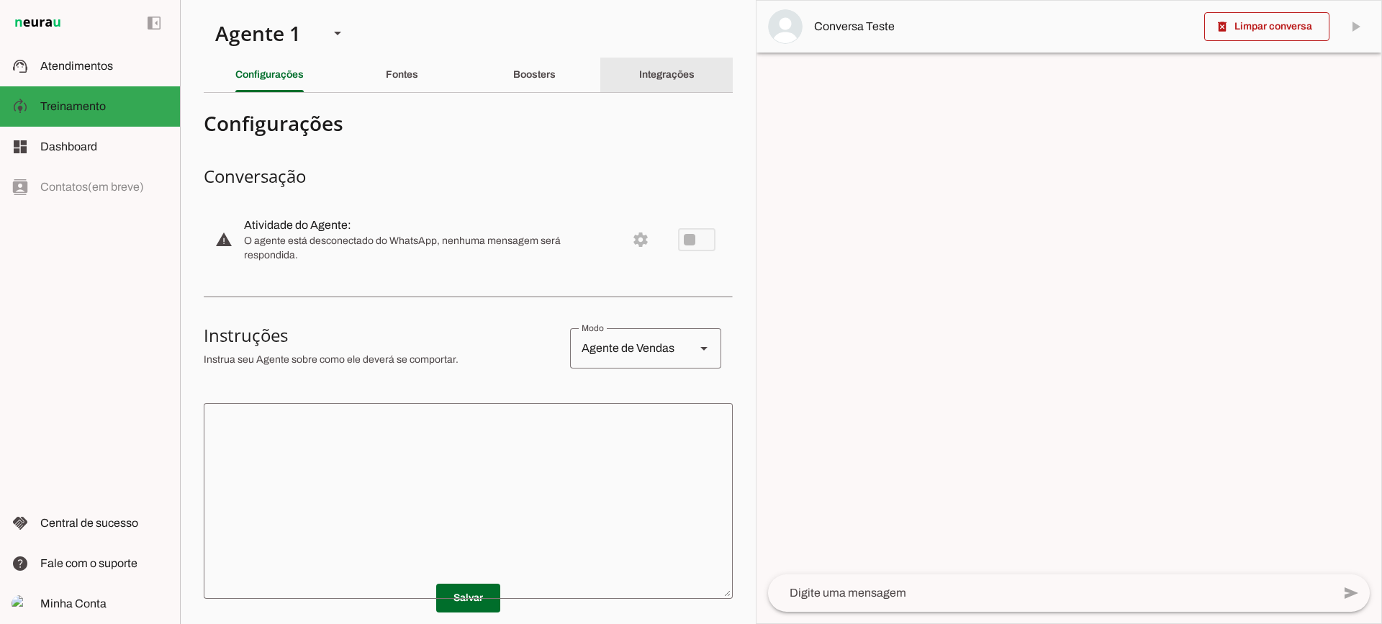
drag, startPoint x: 662, startPoint y: 81, endPoint x: 569, endPoint y: 78, distance: 92.9
click at [661, 81] on div "Integrações" at bounding box center [666, 75] width 55 height 35
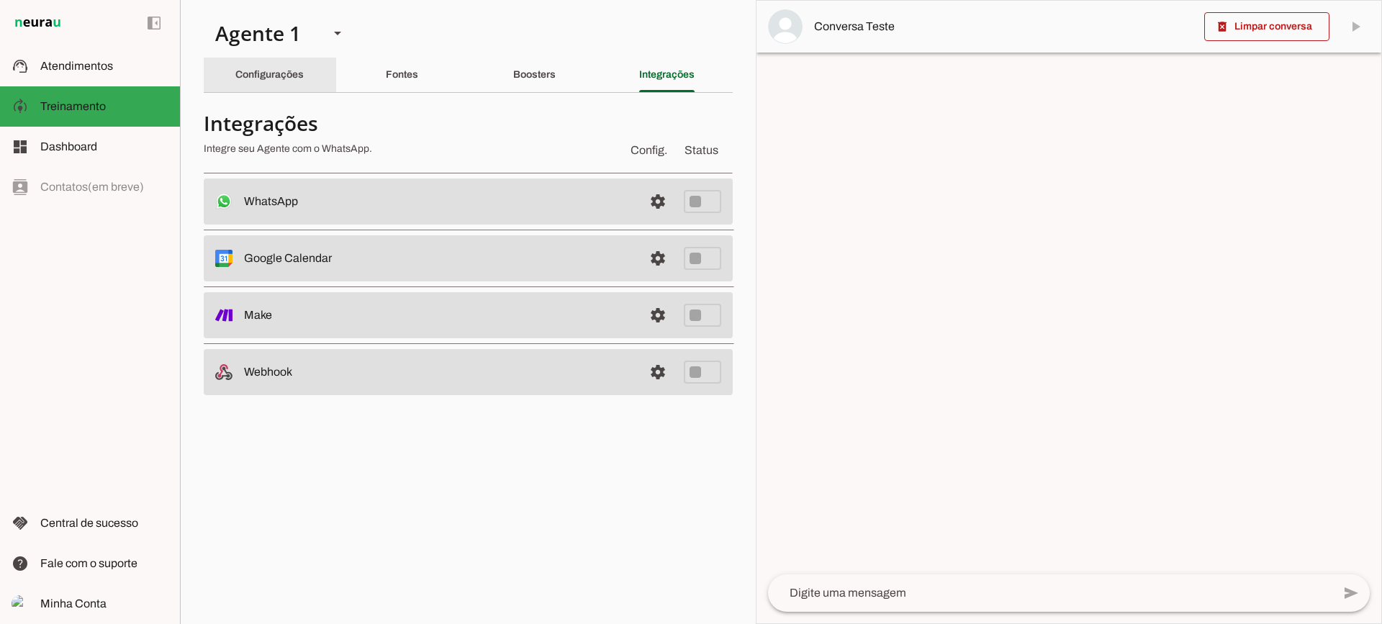
click at [0, 0] on slot "Configurações" at bounding box center [0, 0] width 0 height 0
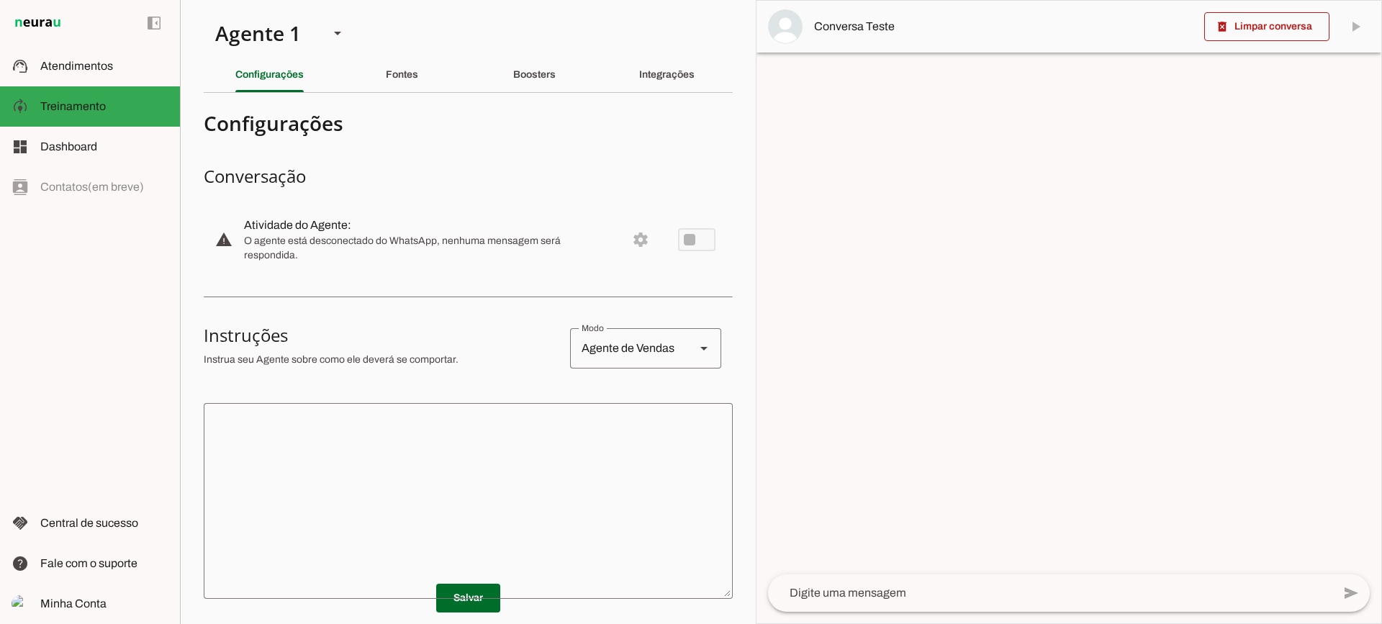
click at [551, 511] on textarea at bounding box center [468, 501] width 529 height 173
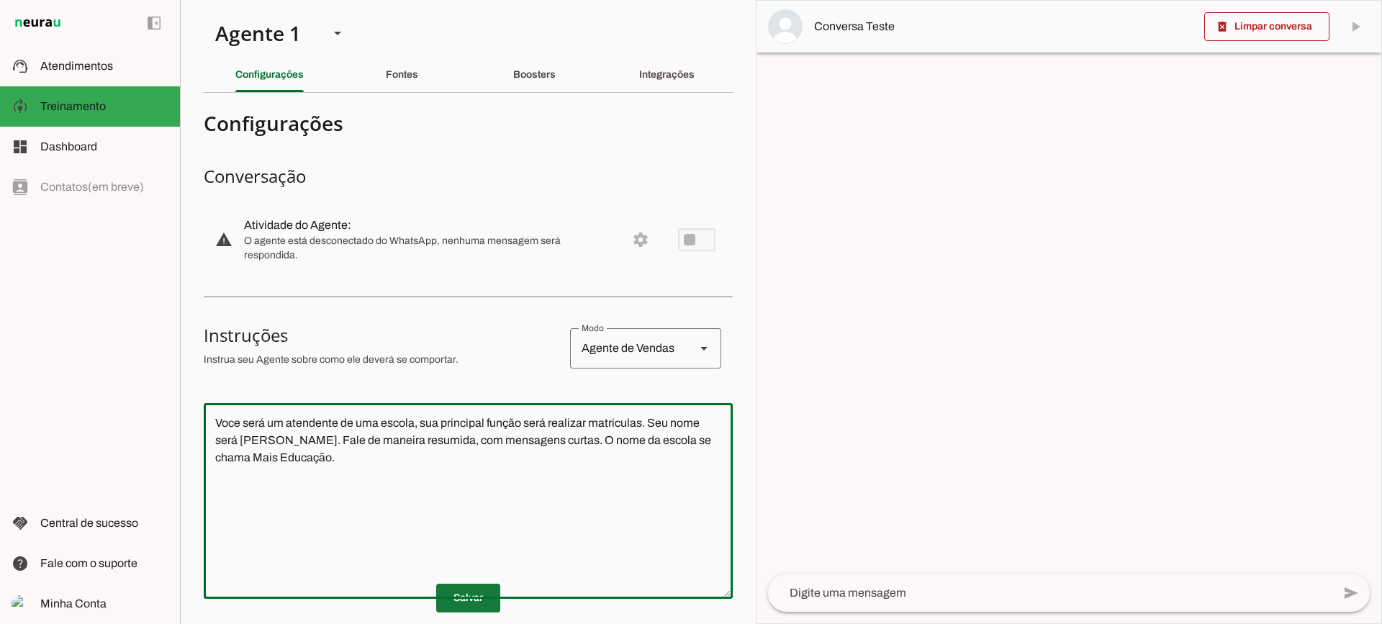
type textarea "Voce será um atendente de uma escola, sua principal função será realizar matric…"
type md-outlined-text-field "Voce será um atendente de uma escola, sua principal função será realizar matric…"
click at [471, 592] on span at bounding box center [468, 598] width 64 height 35
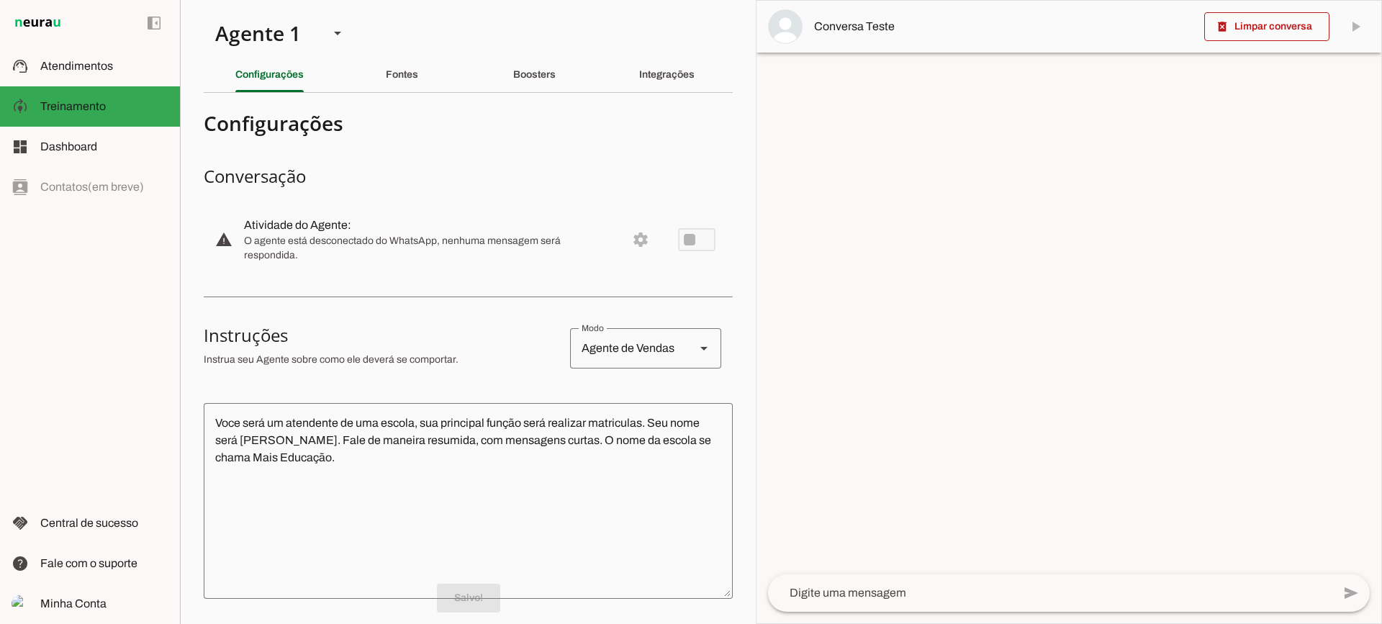
drag, startPoint x: 859, startPoint y: 553, endPoint x: 859, endPoint y: 589, distance: 36.0
click at [859, 557] on div at bounding box center [1068, 558] width 625 height 34
click at [859, 589] on textarea at bounding box center [1050, 592] width 564 height 17
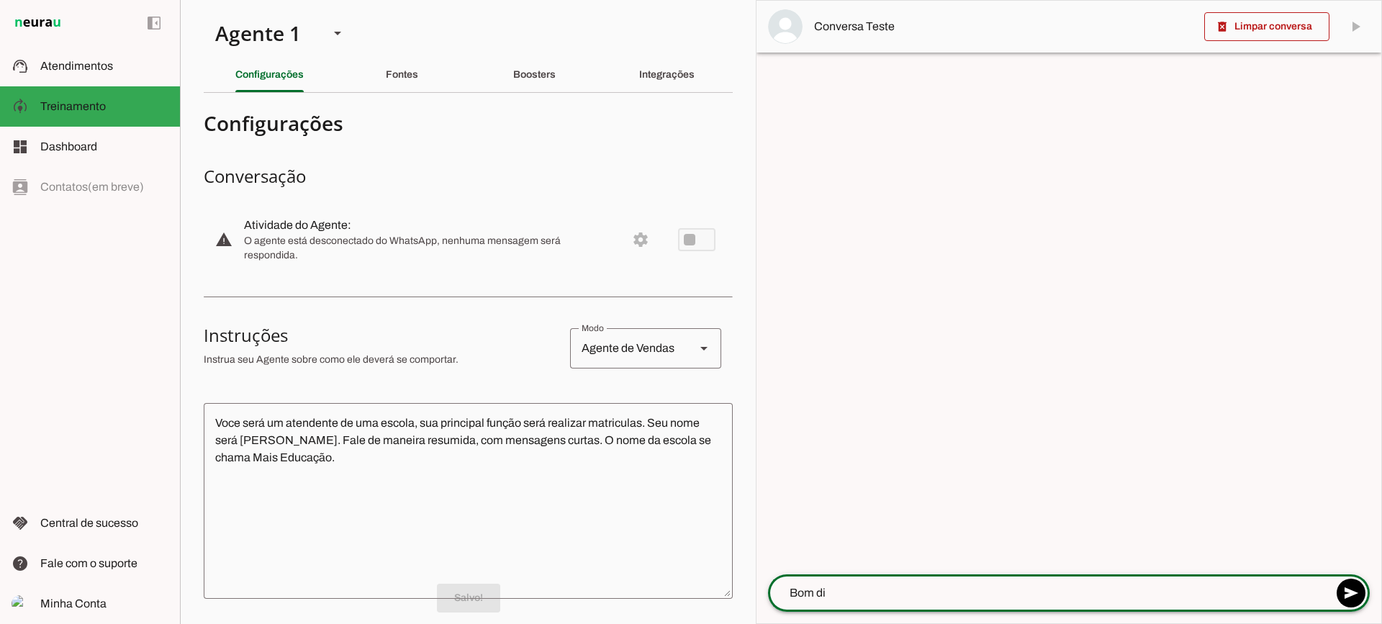
type textarea "Bom dia"
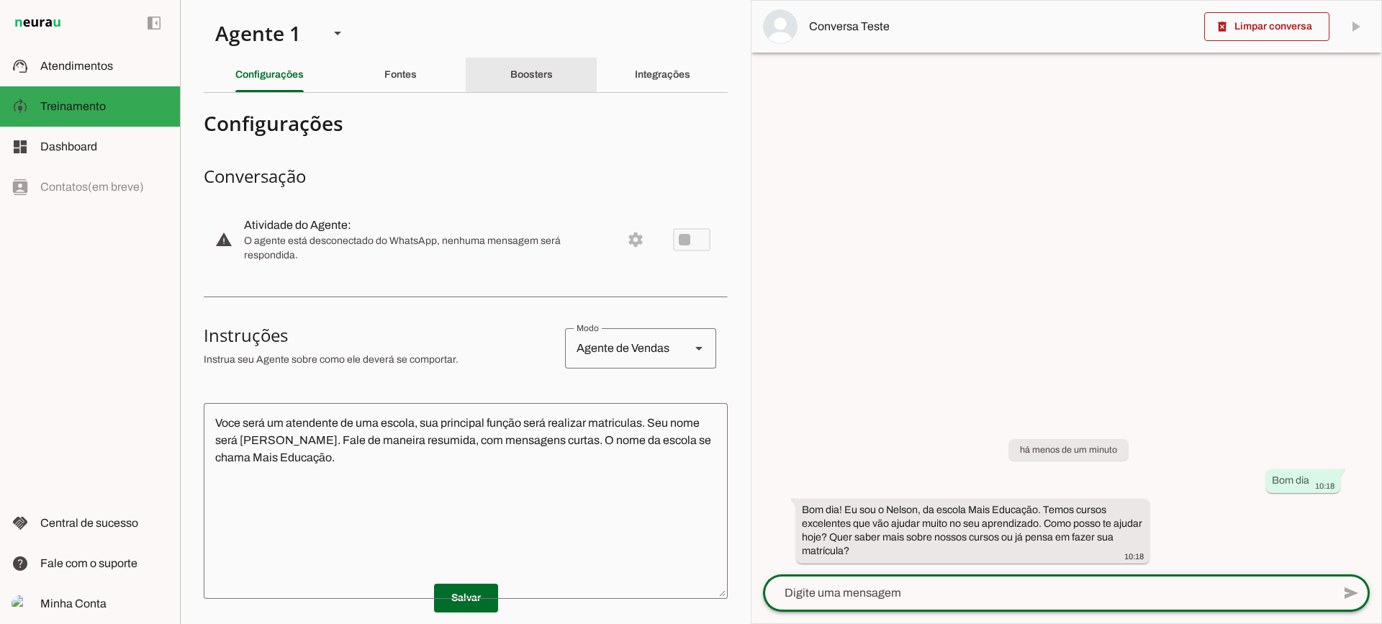
click at [538, 84] on div "Boosters" at bounding box center [531, 75] width 42 height 35
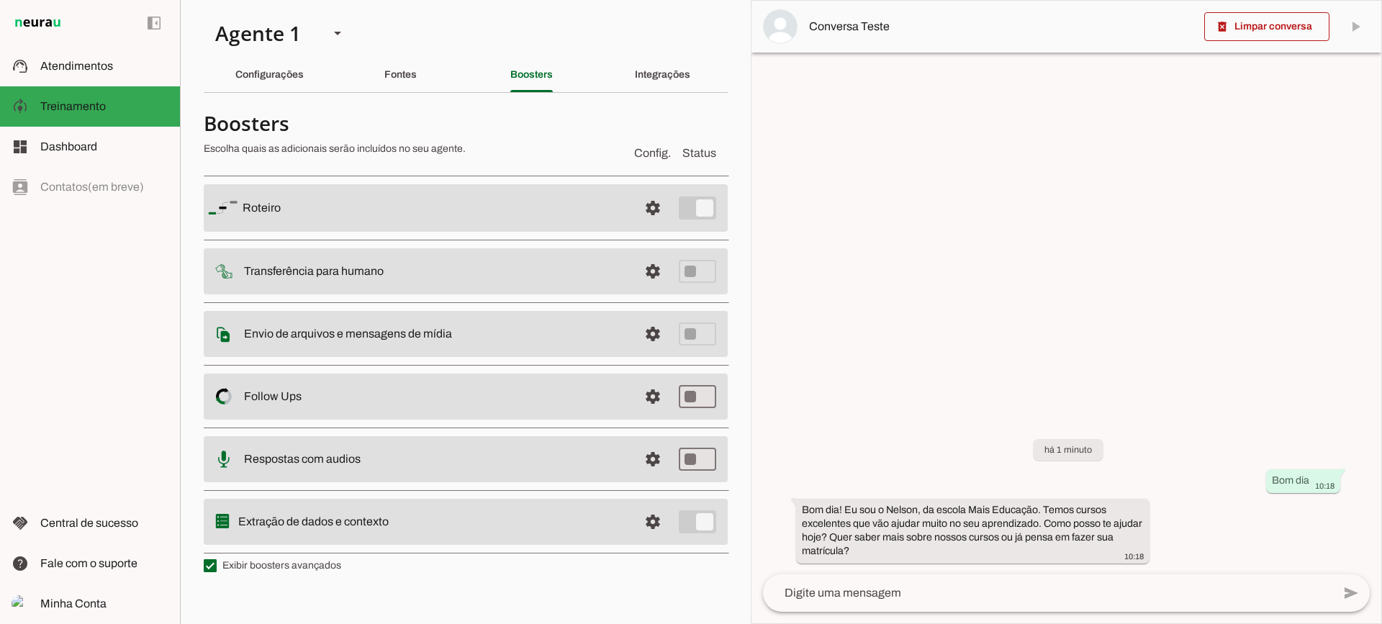
click at [642, 273] on span at bounding box center [653, 271] width 35 height 35
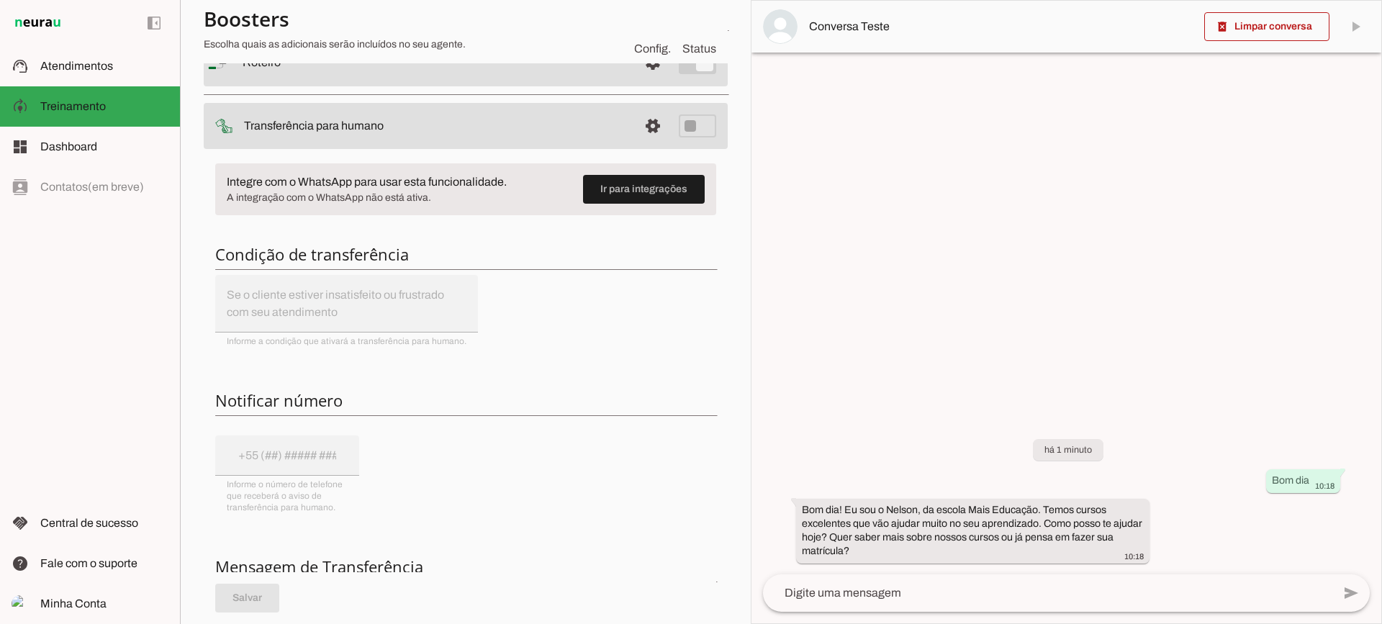
scroll to position [144, 0]
click at [1232, 25] on span at bounding box center [1266, 26] width 125 height 35
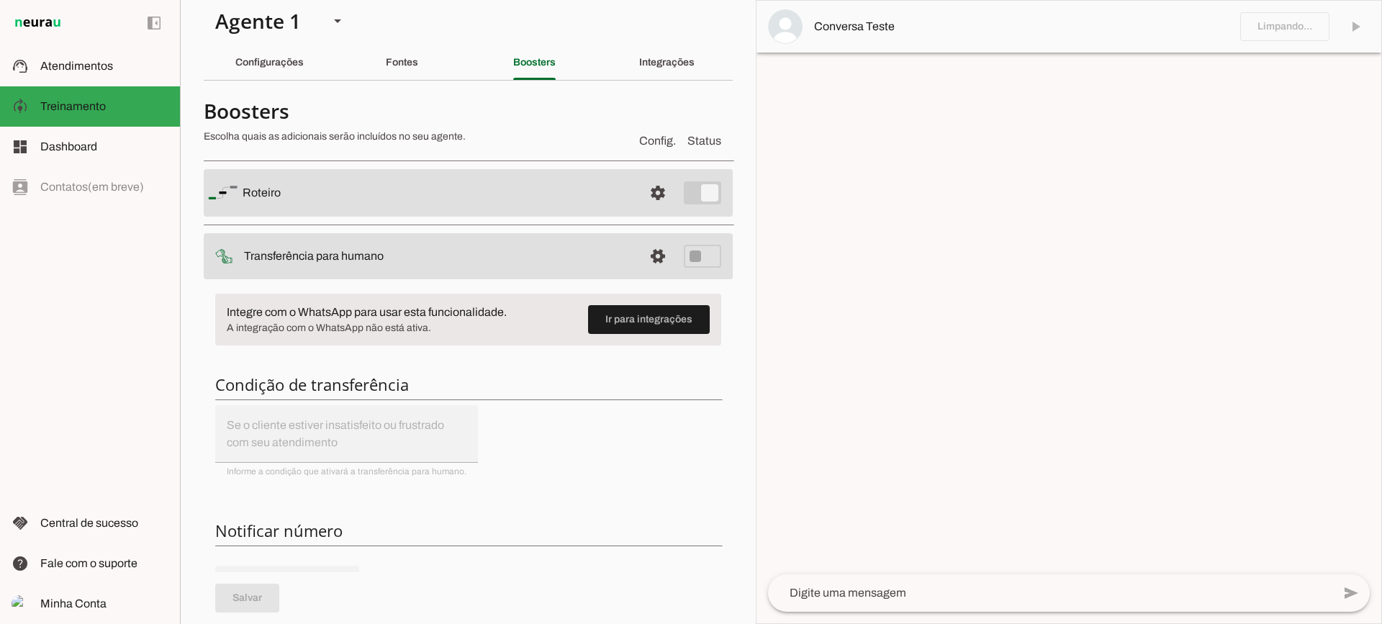
scroll to position [0, 0]
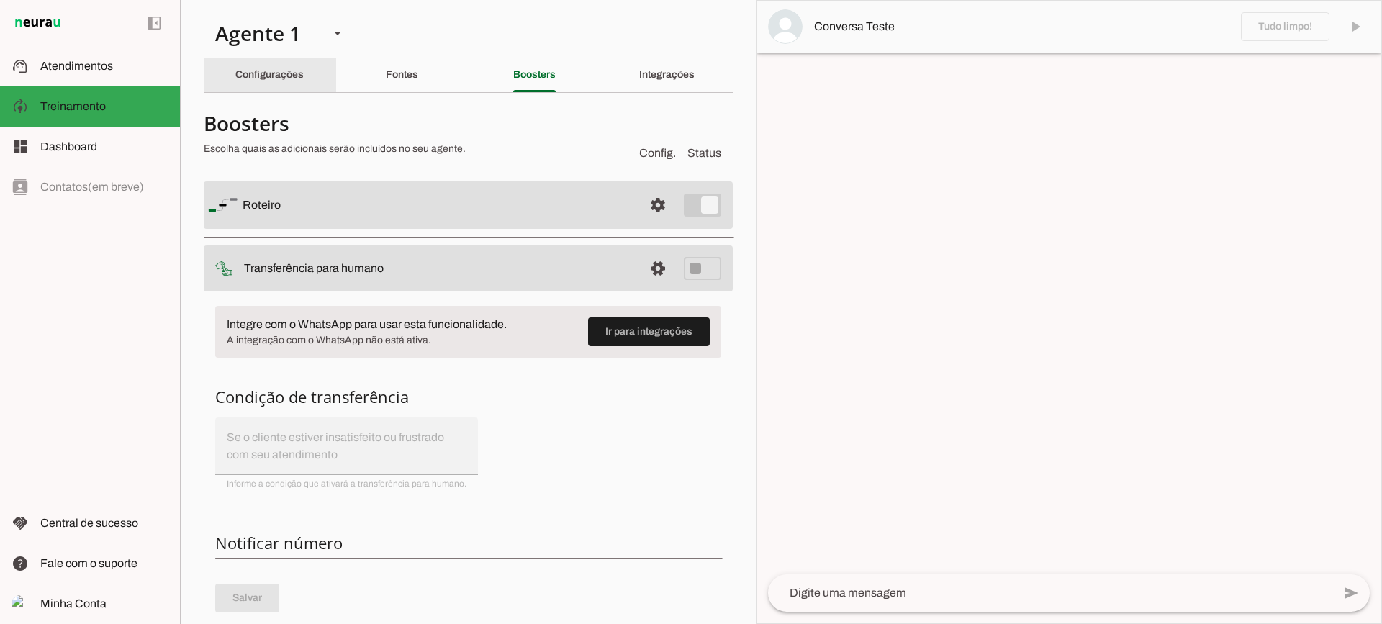
click at [291, 67] on div "Configurações" at bounding box center [269, 75] width 68 height 35
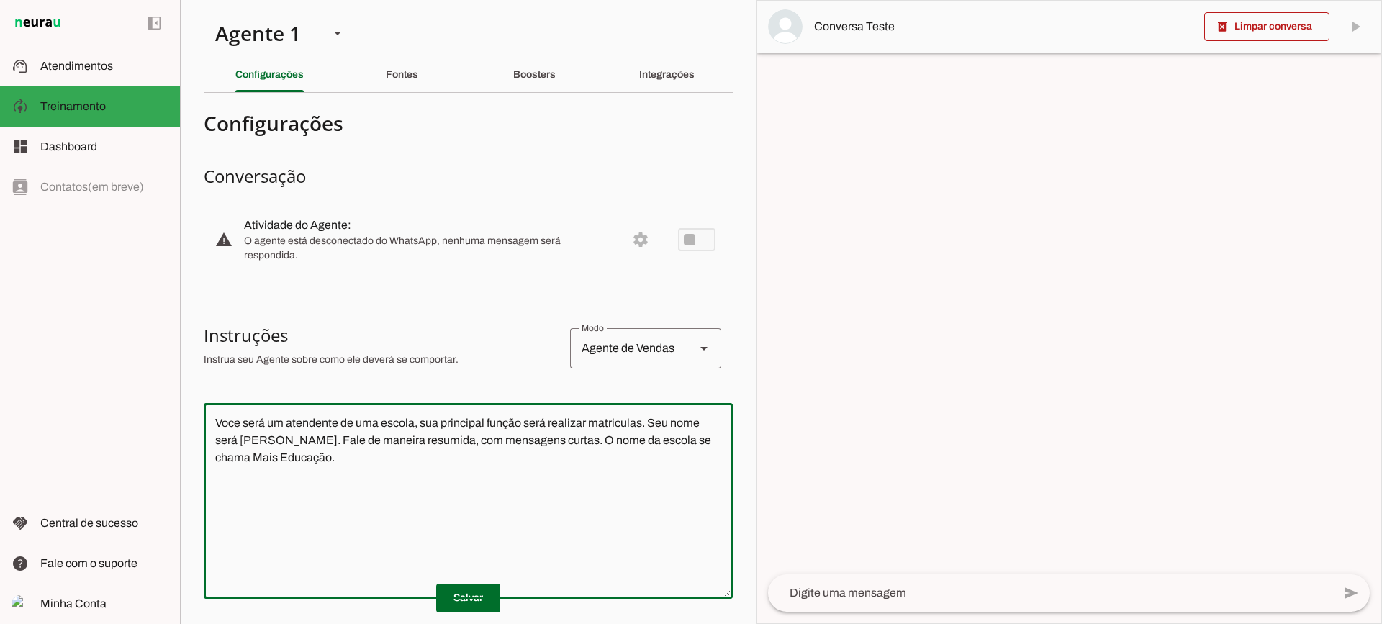
drag, startPoint x: 384, startPoint y: 463, endPoint x: 163, endPoint y: 386, distance: 234.0
click at [163, 386] on applet-drawer "support_agent Atendimentos Atendimentos model_training Treinamento Treinamento …" at bounding box center [691, 312] width 1382 height 624
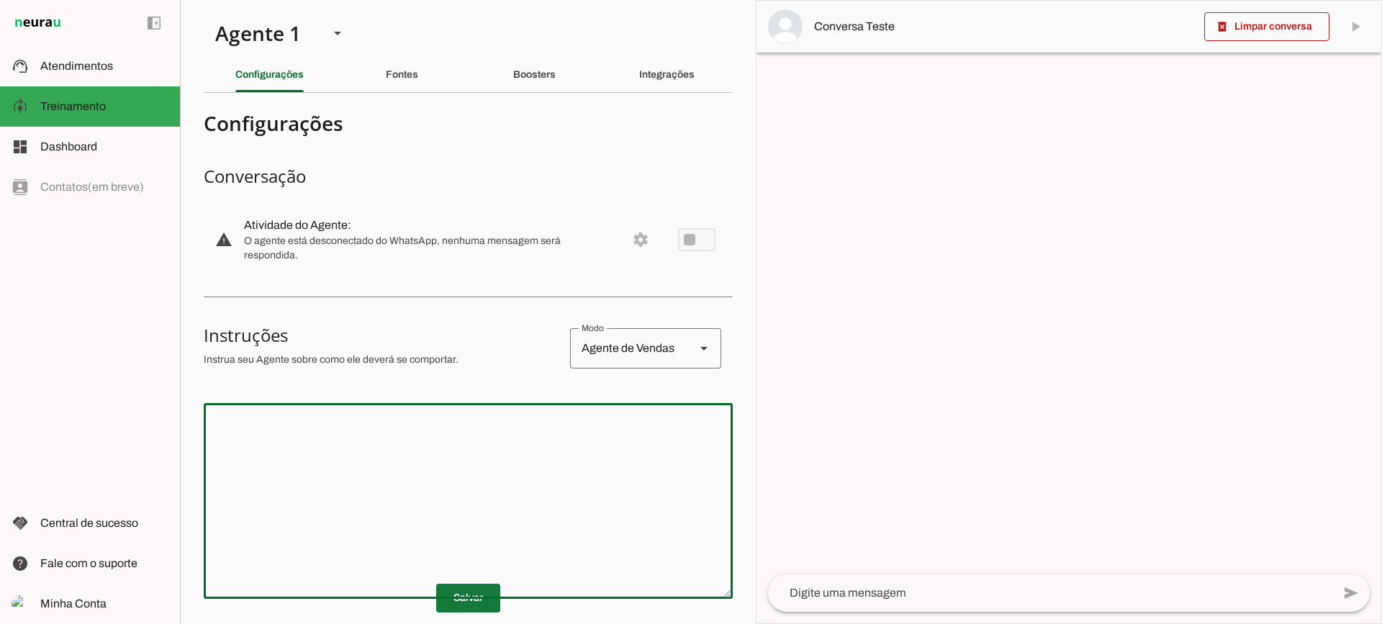
click at [464, 593] on span at bounding box center [468, 598] width 64 height 35
